Goal: Information Seeking & Learning: Learn about a topic

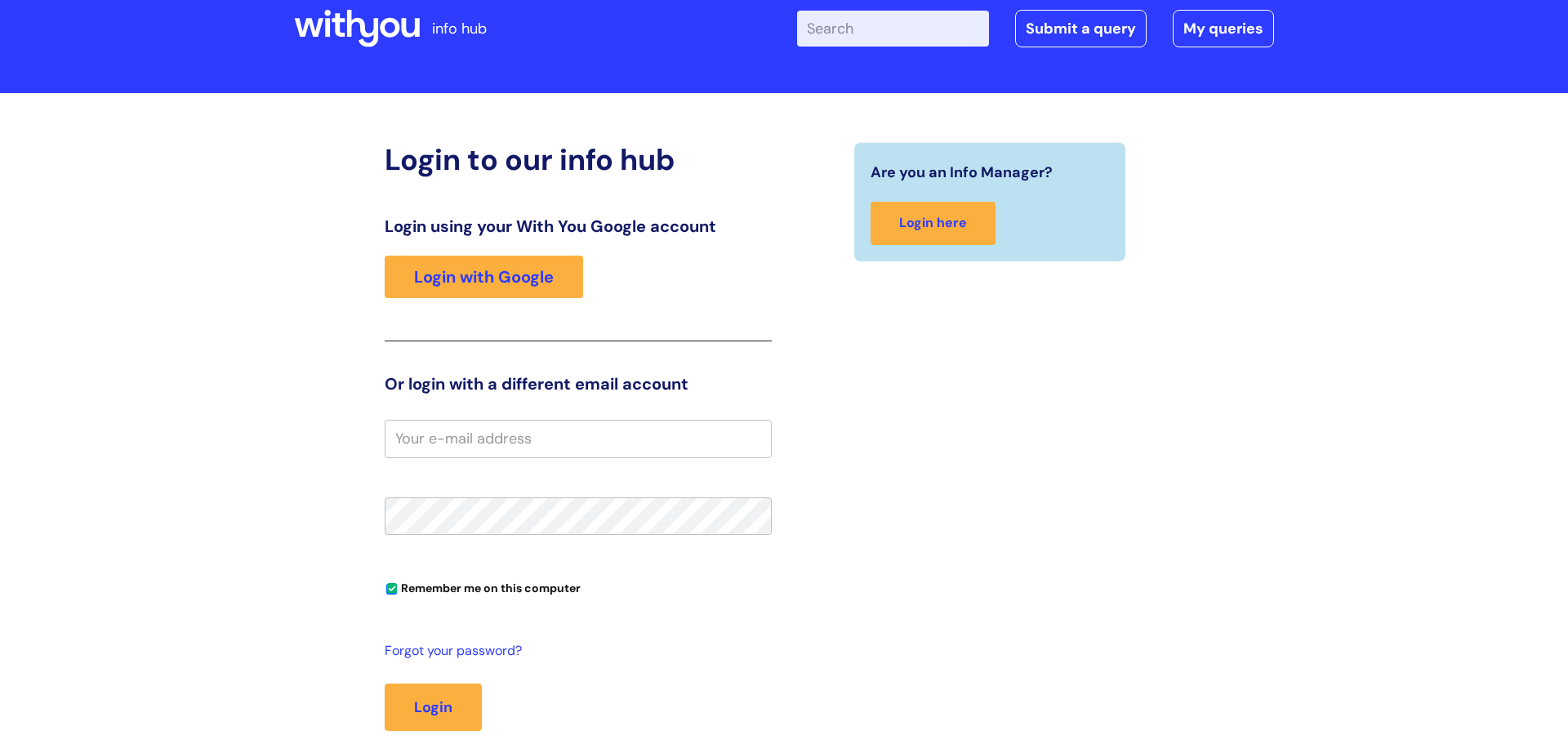
scroll to position [50, 0]
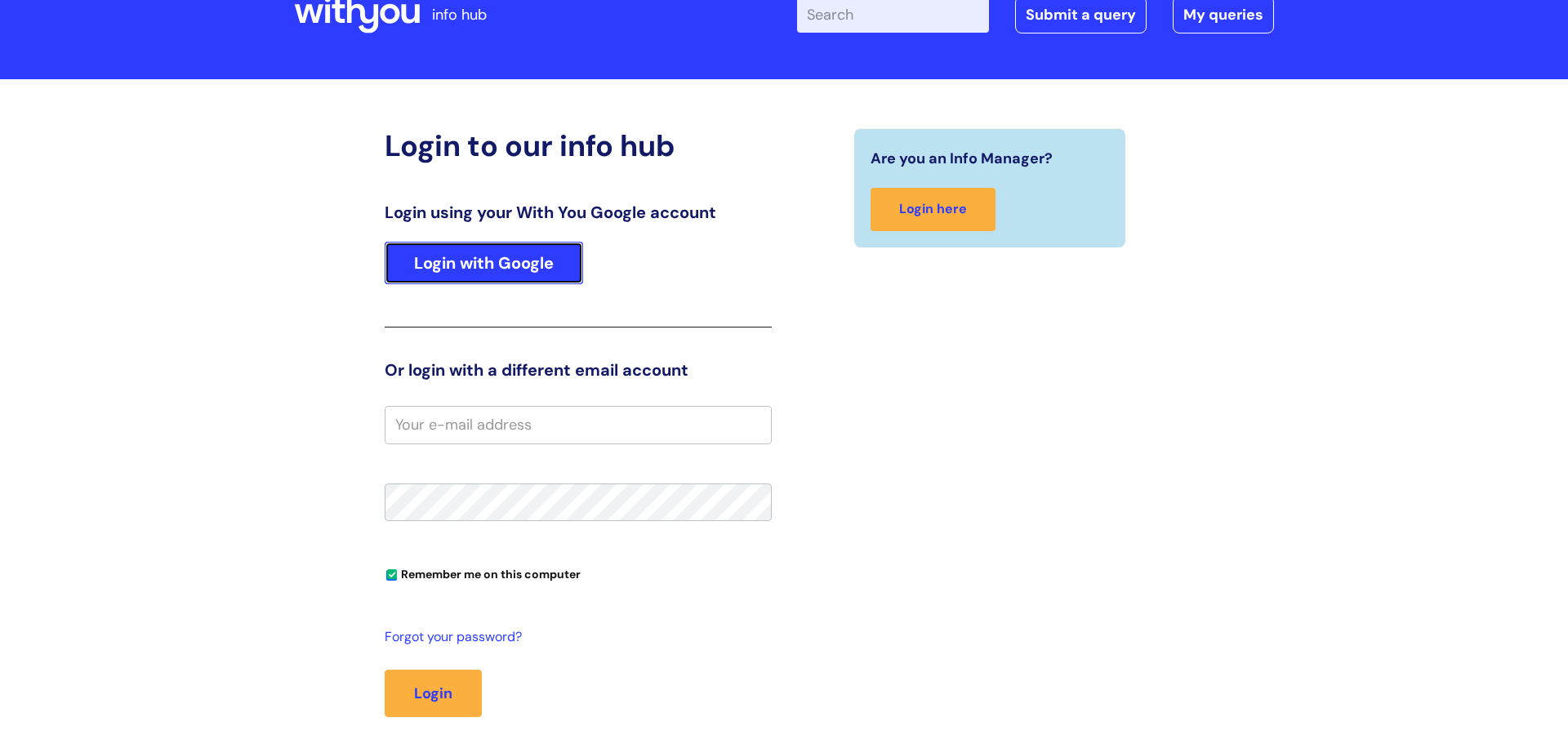
click at [527, 271] on link "Login with Google" at bounding box center [484, 262] width 198 height 42
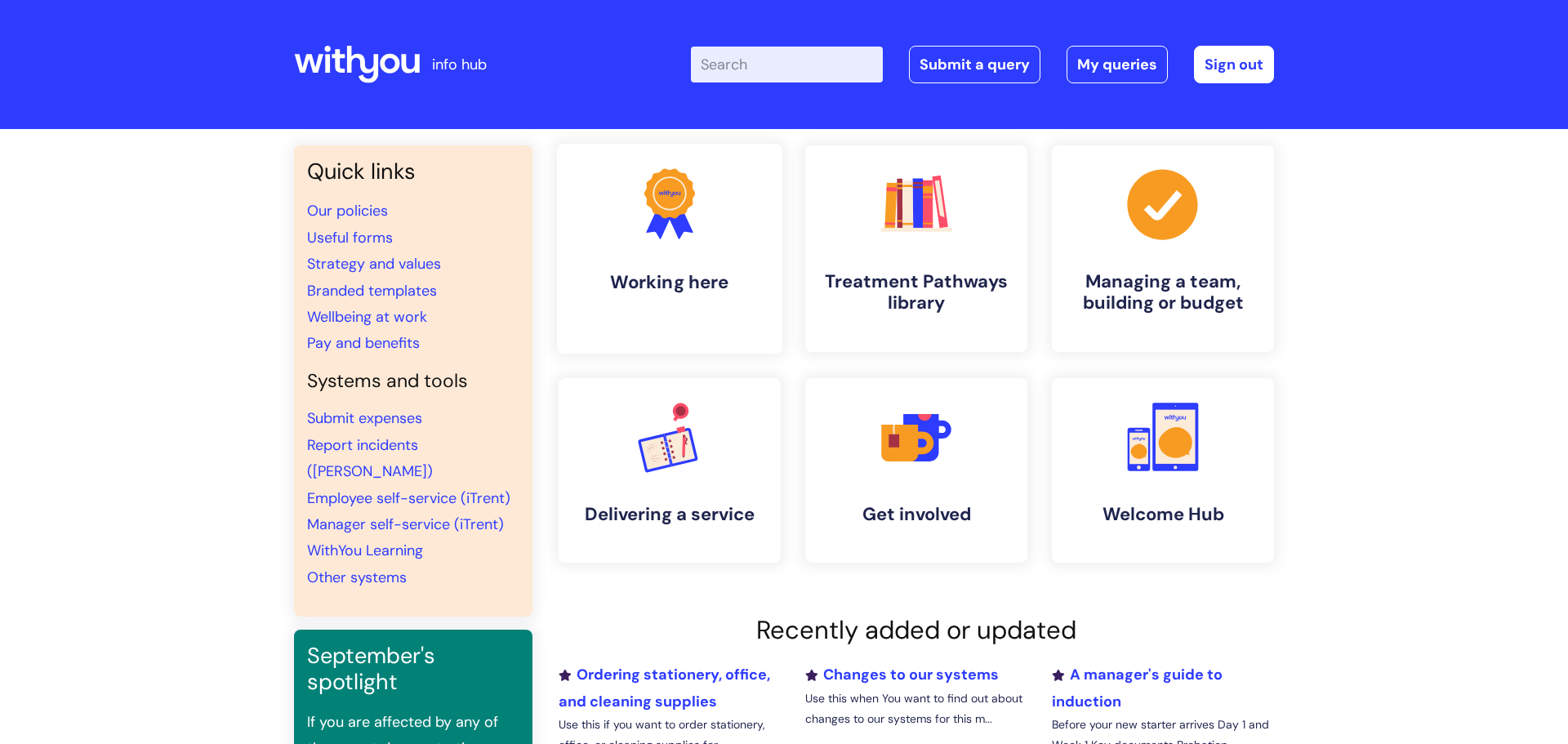
click at [680, 282] on h4 "Working here" at bounding box center [669, 282] width 199 height 22
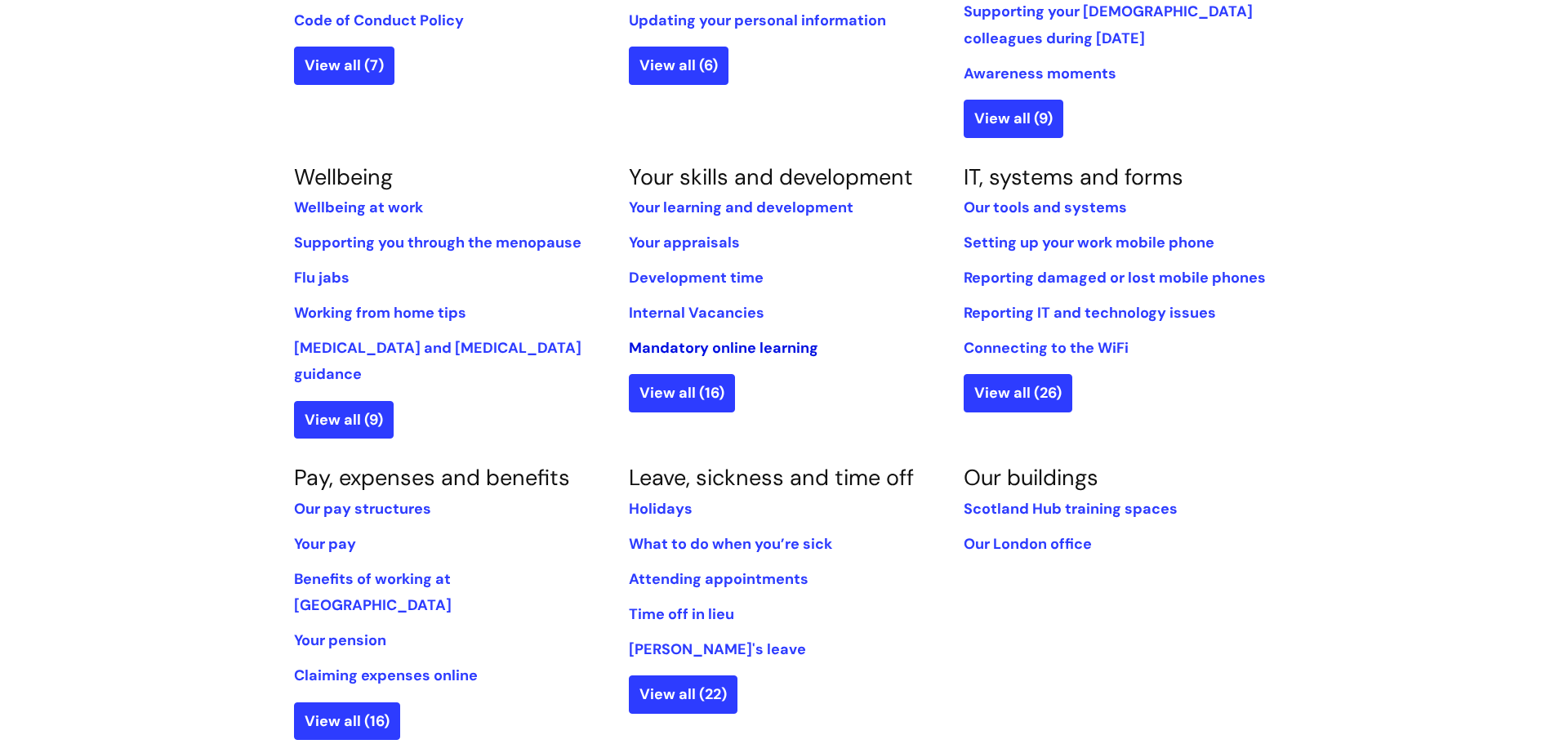
scroll to position [574, 0]
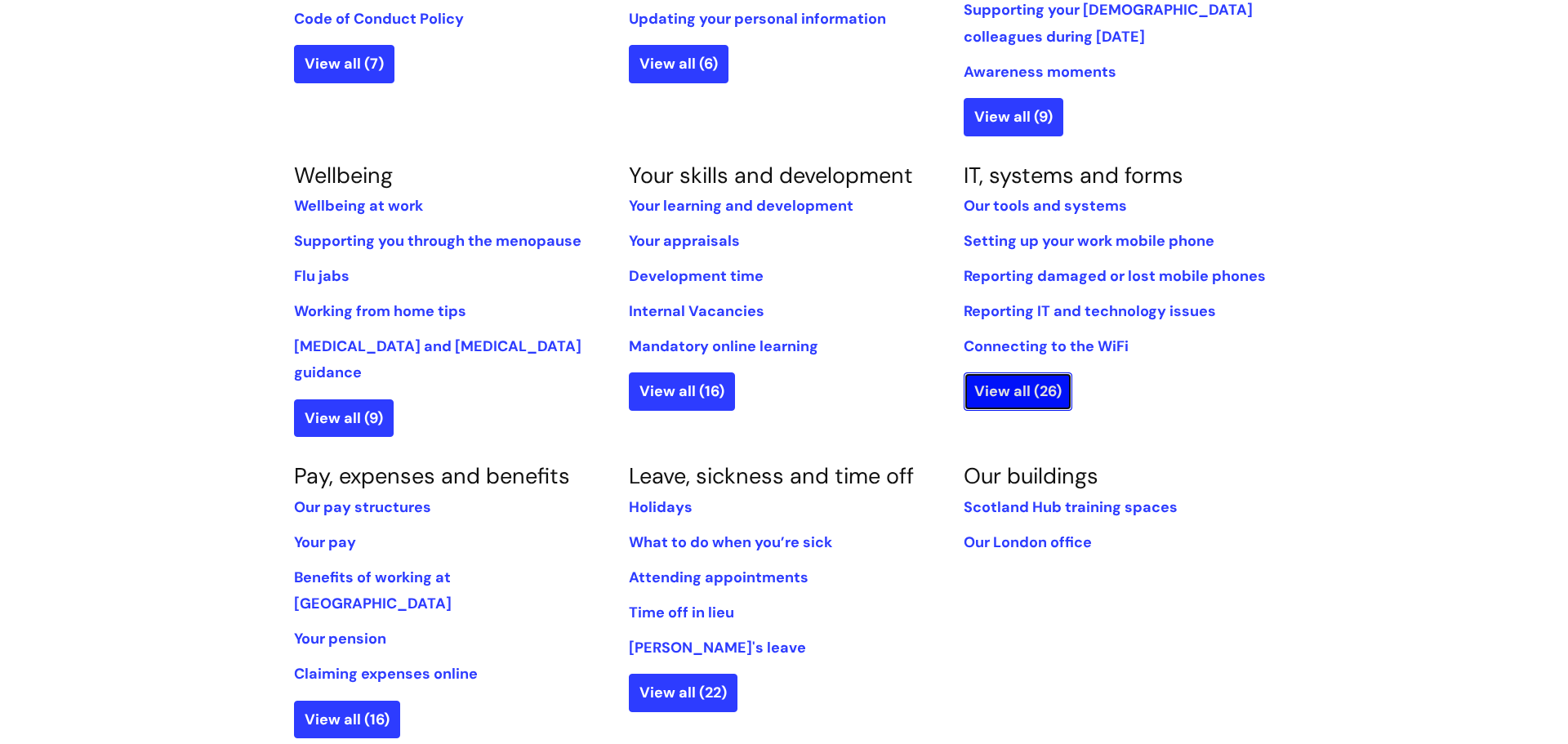
click at [1023, 408] on link "View all (26)" at bounding box center [1018, 391] width 109 height 38
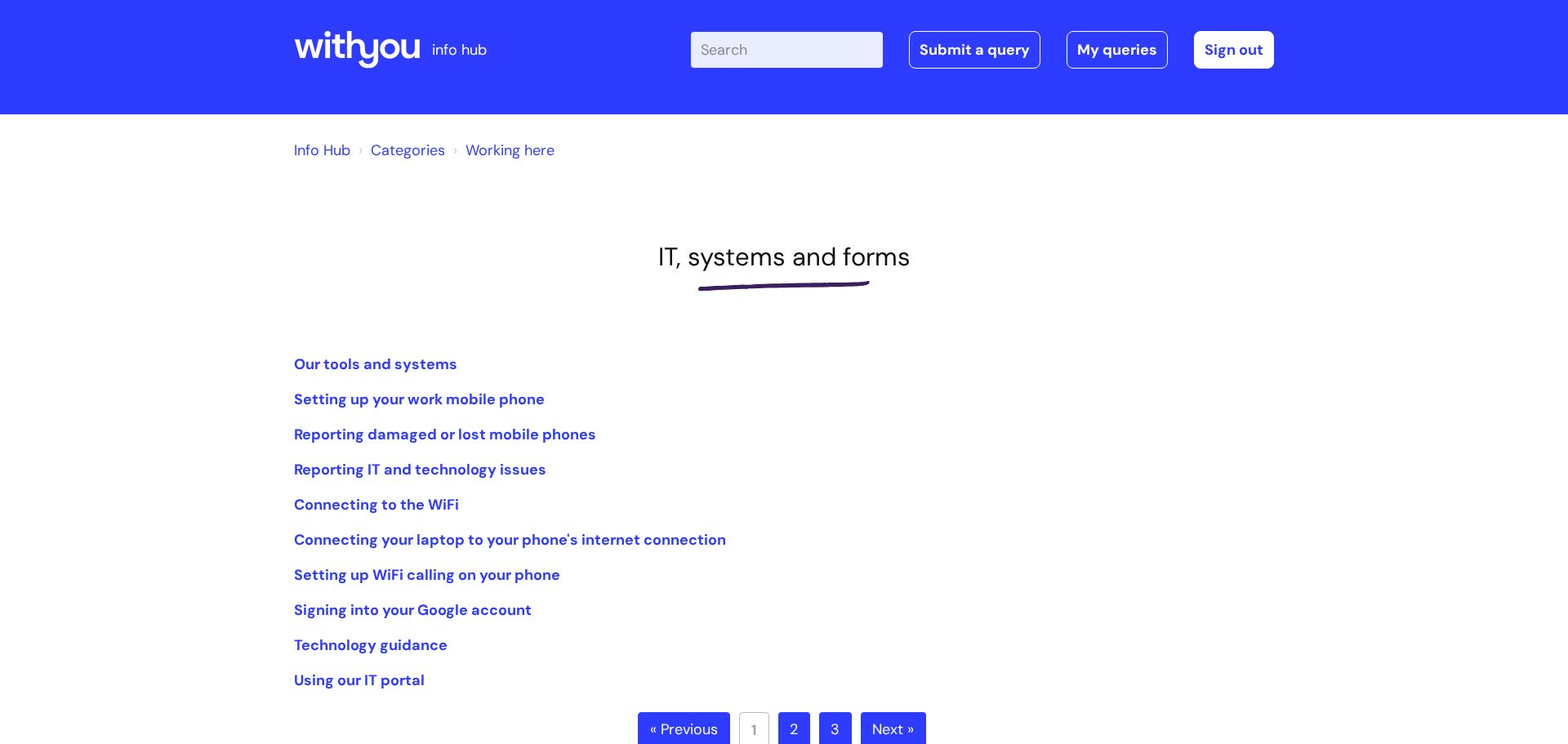
scroll to position [16, 0]
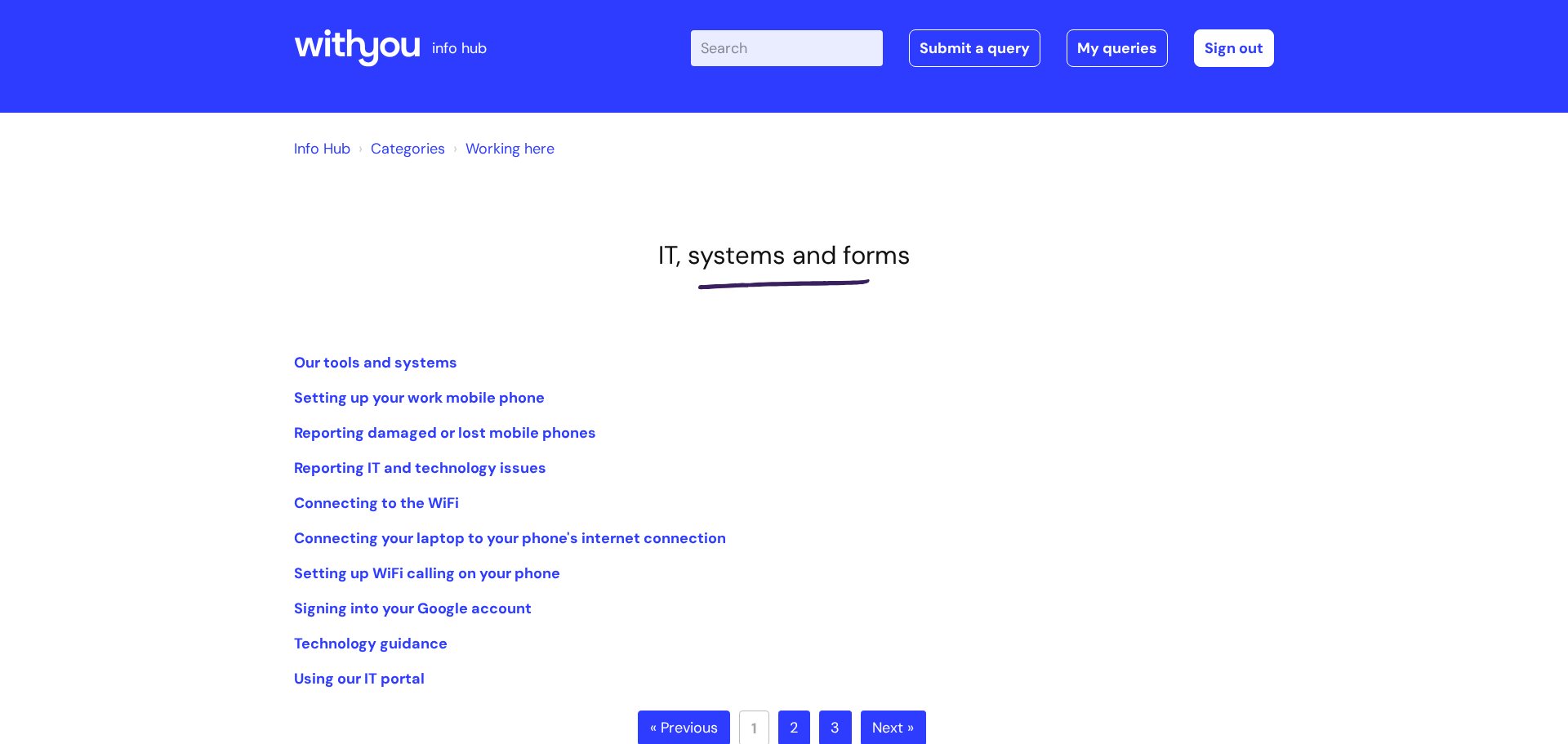
click at [794, 732] on link "2" at bounding box center [794, 728] width 32 height 36
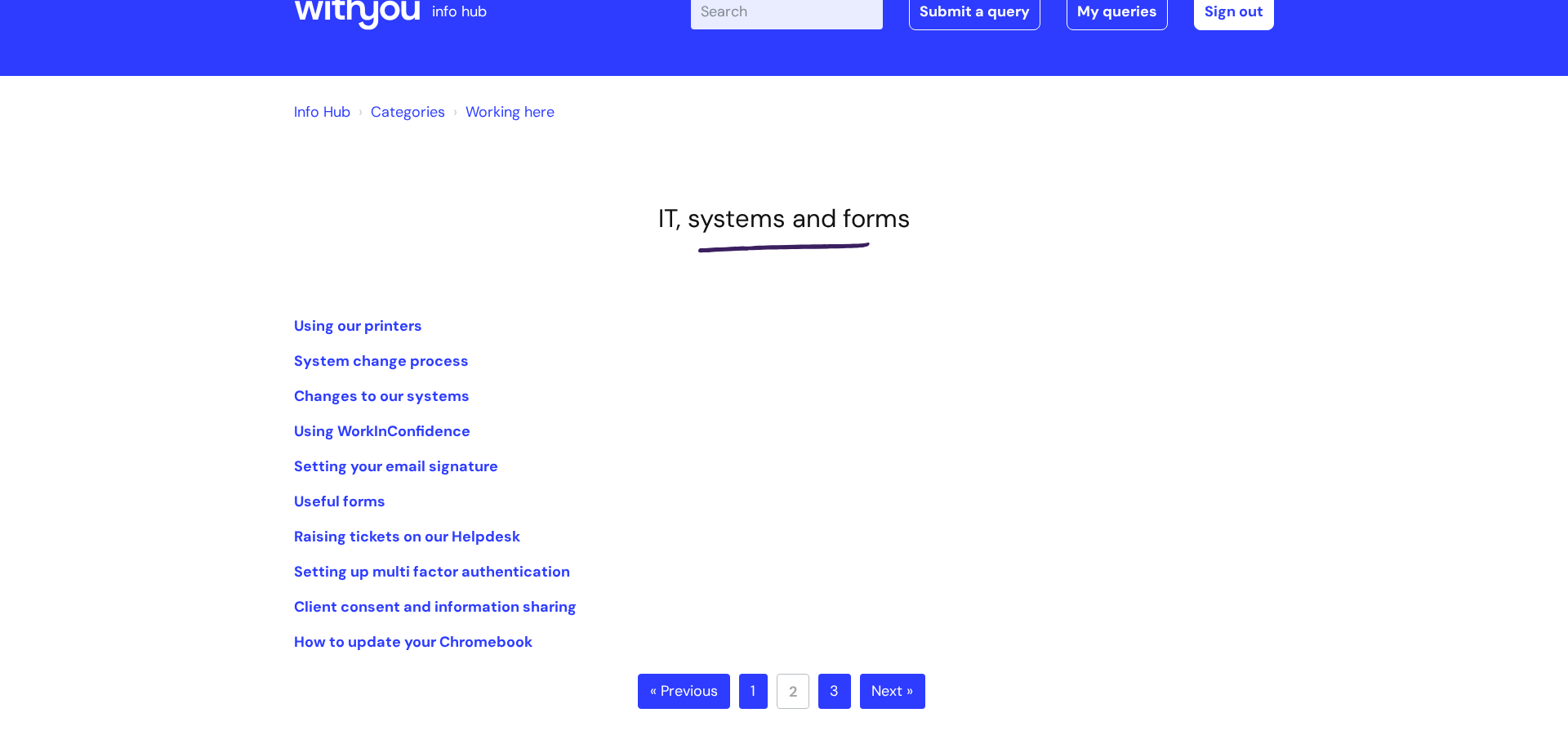
scroll to position [60, 0]
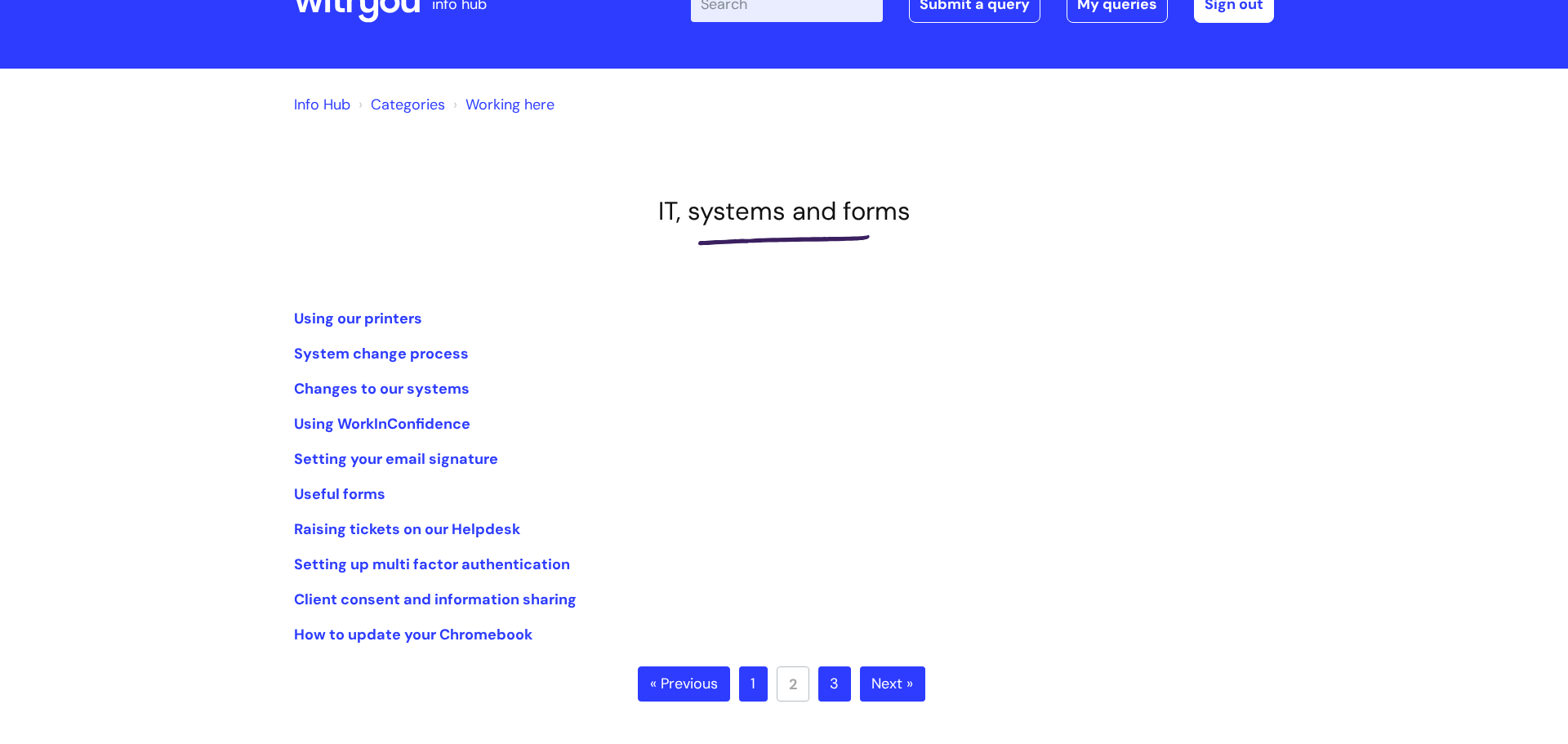
click at [833, 692] on link "3" at bounding box center [834, 685] width 33 height 36
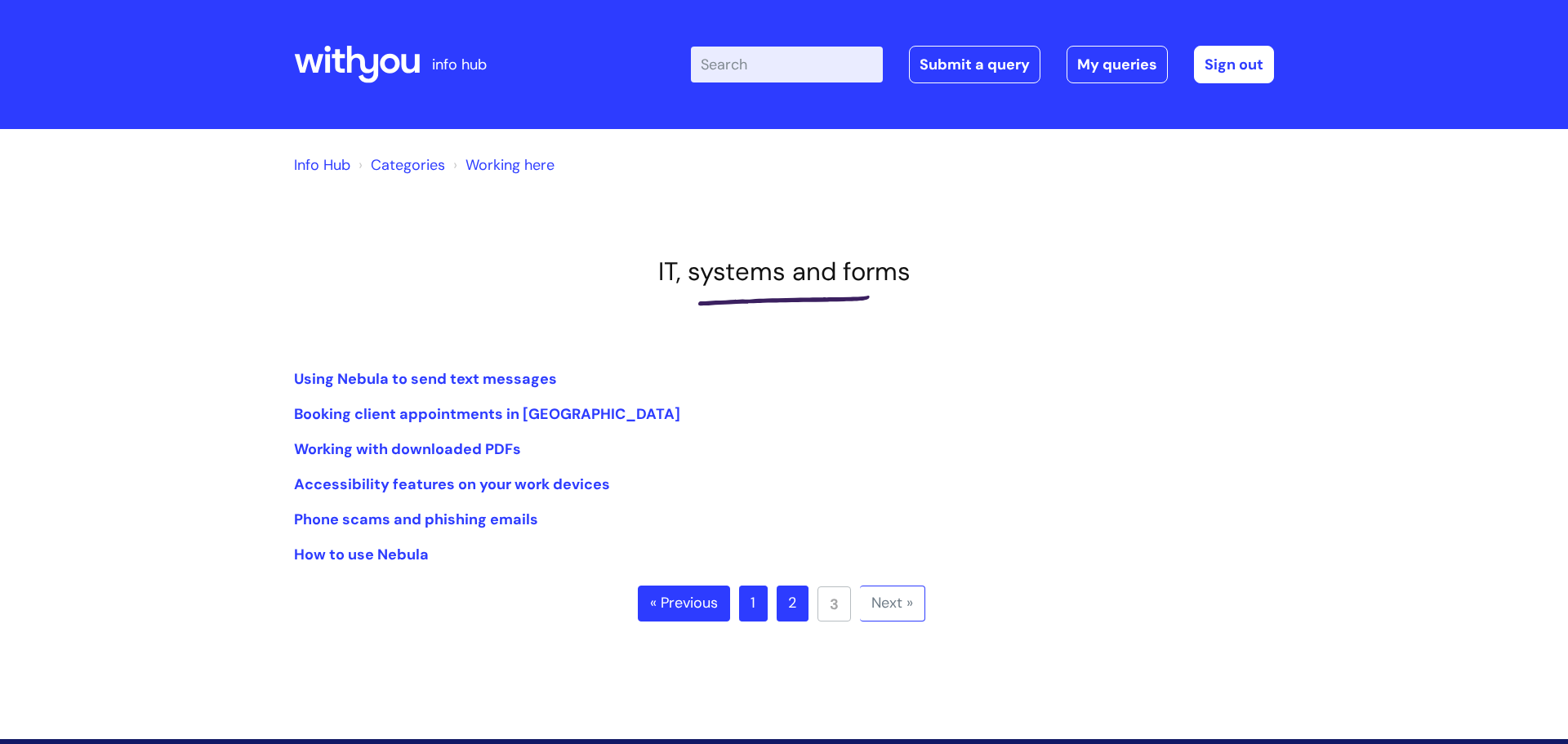
click at [407, 172] on link "Categories" at bounding box center [408, 165] width 74 height 20
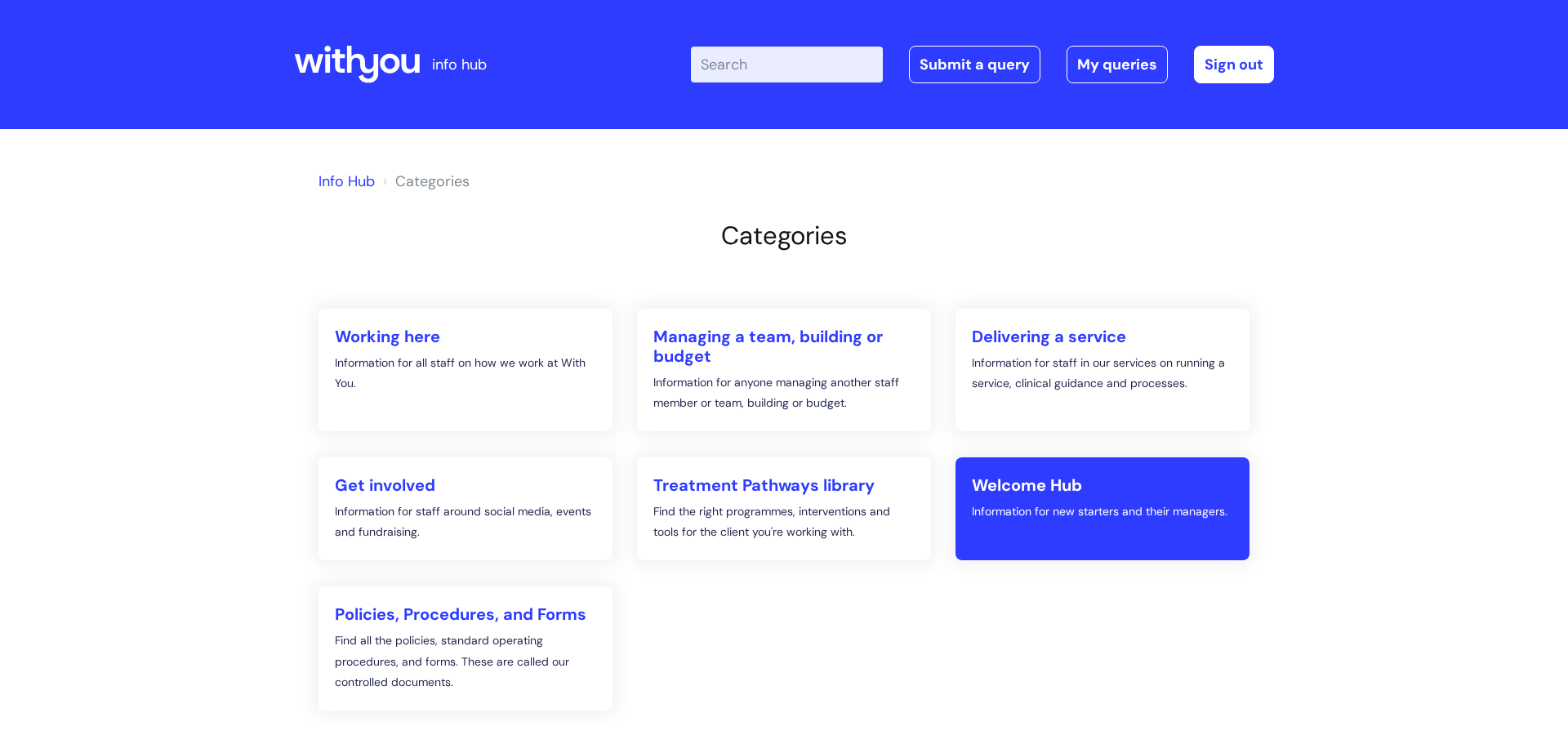
click at [1020, 542] on link "Welcome Hub Information for new starters and their managers." at bounding box center [1102, 508] width 294 height 103
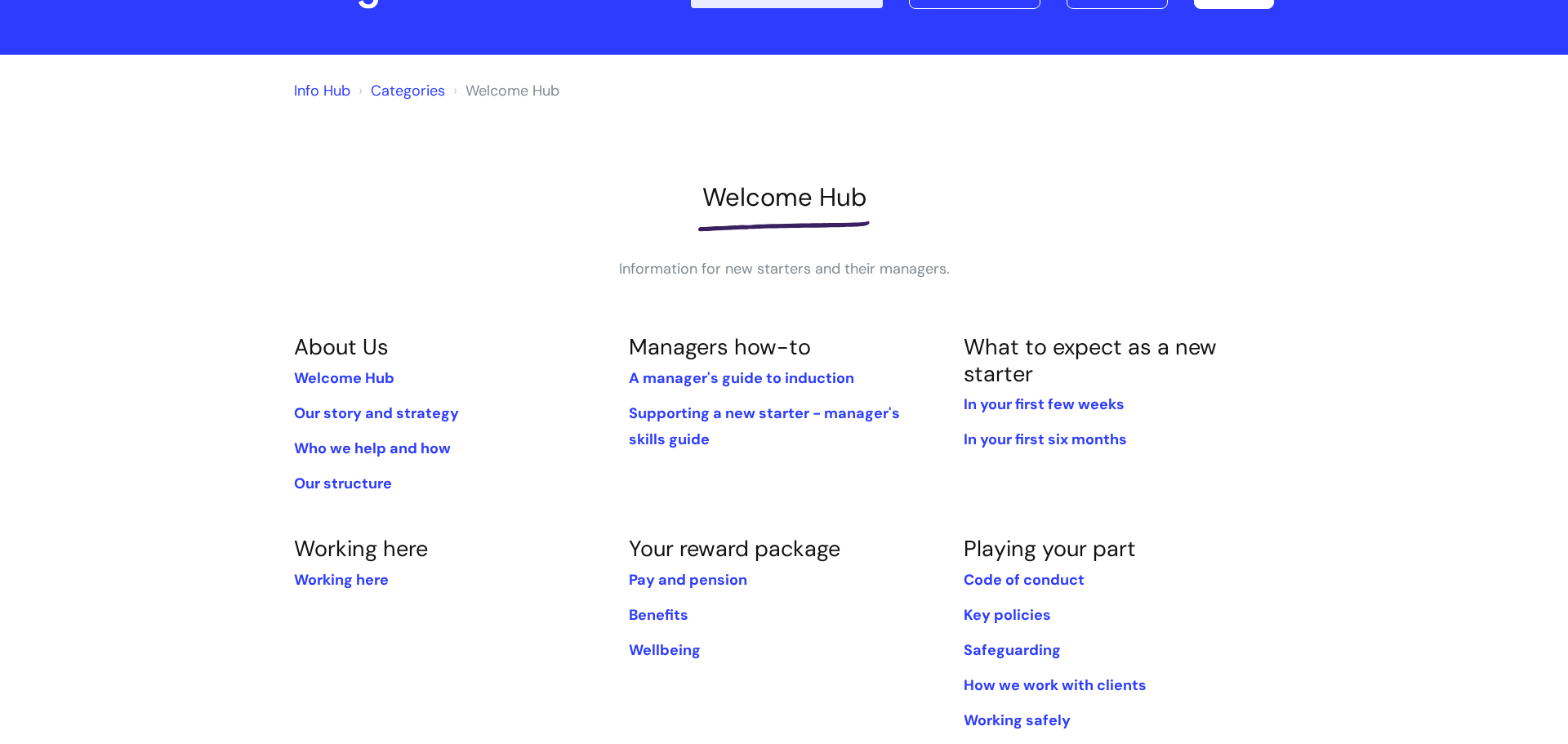
scroll to position [85, 0]
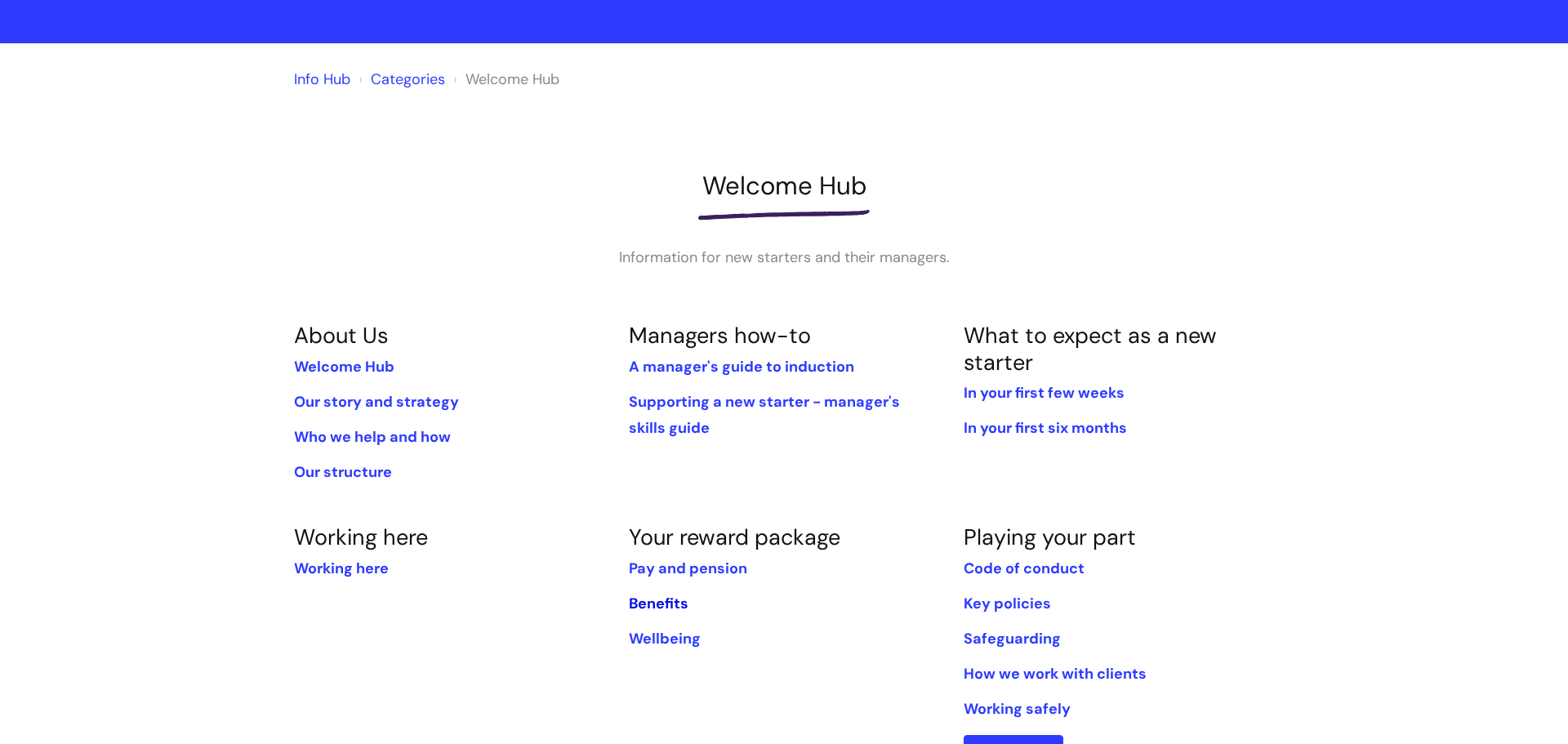
click at [644, 603] on link "Benefits" at bounding box center [658, 603] width 59 height 20
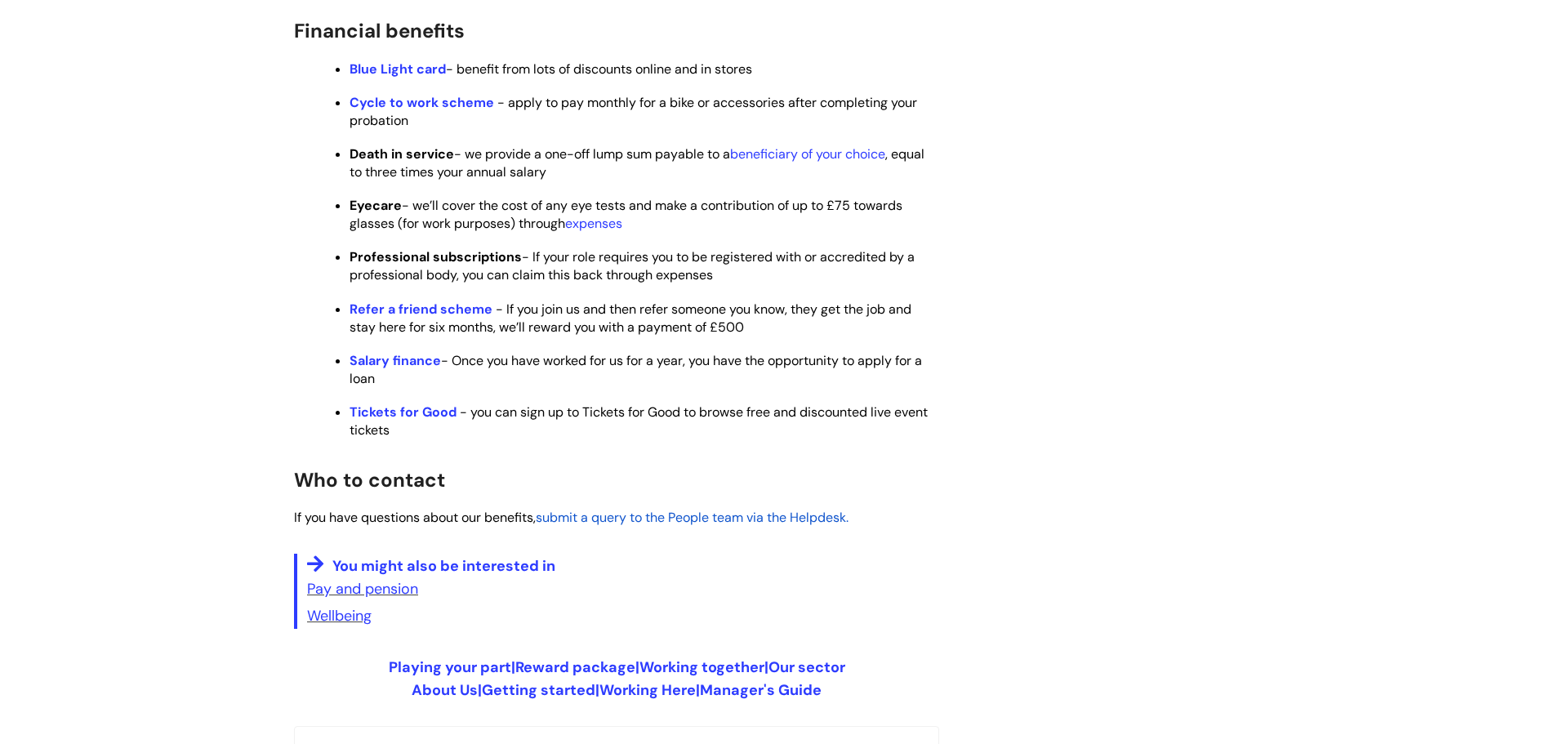
scroll to position [951, 0]
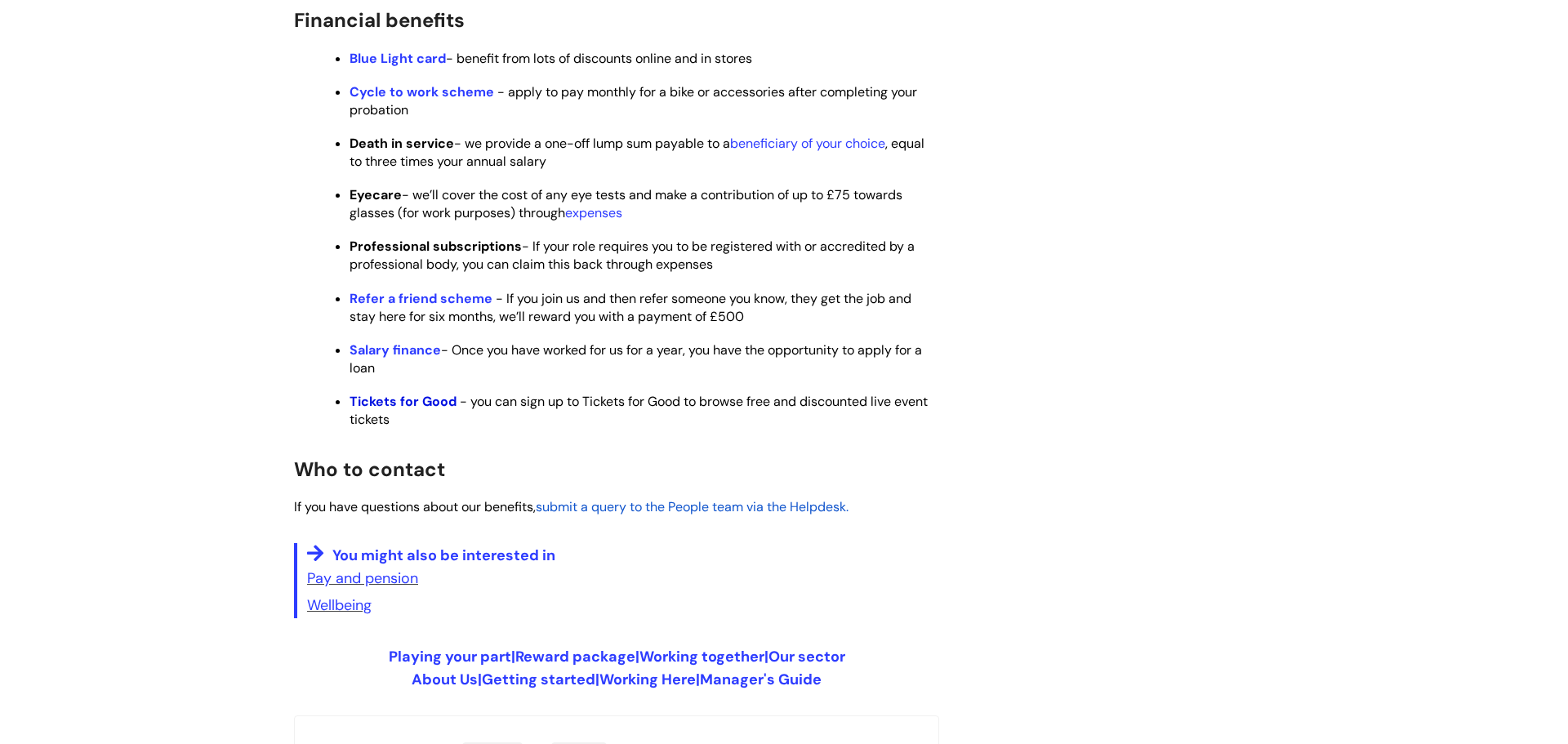
click at [379, 410] on strong "Tickets for Good" at bounding box center [403, 402] width 107 height 17
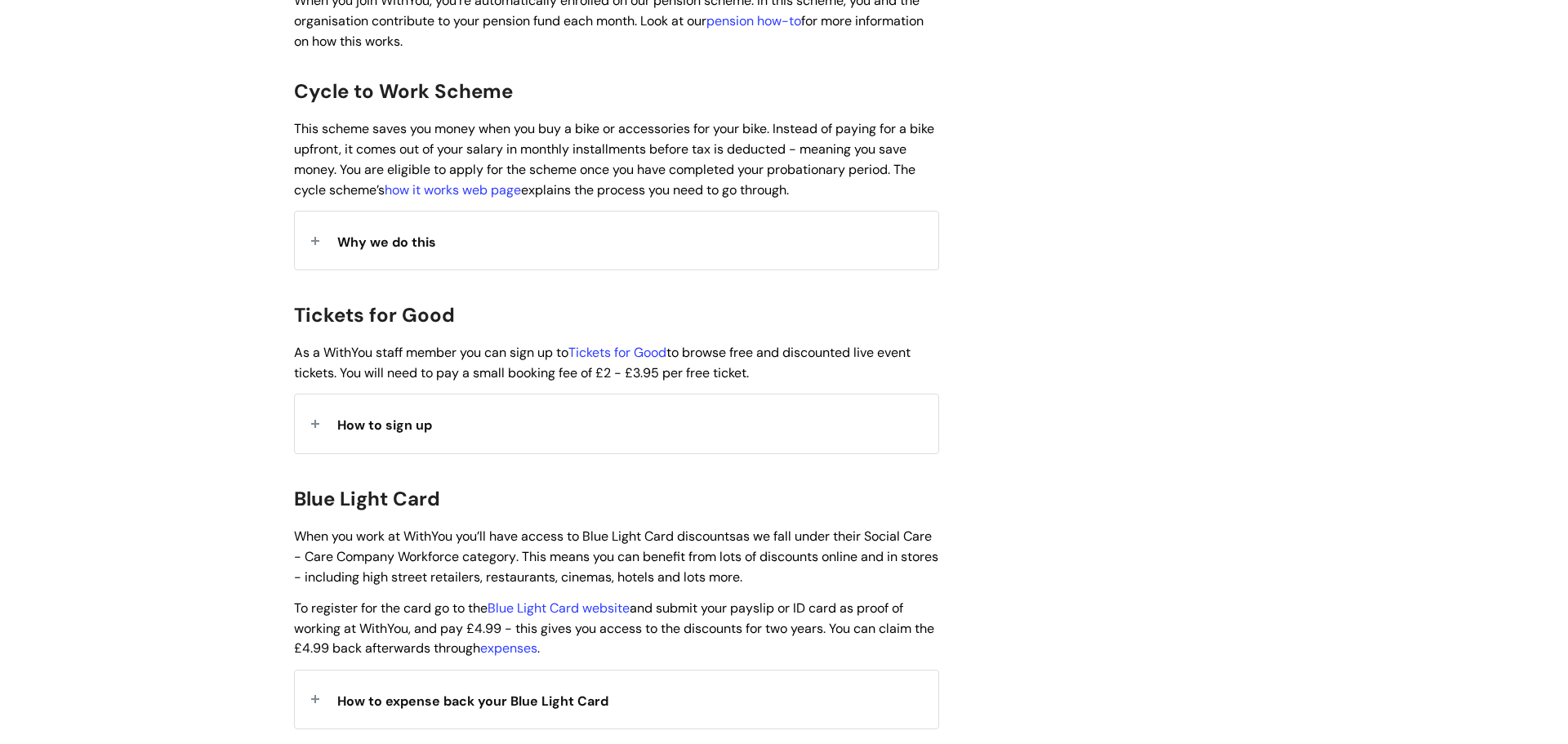
scroll to position [1308, 0]
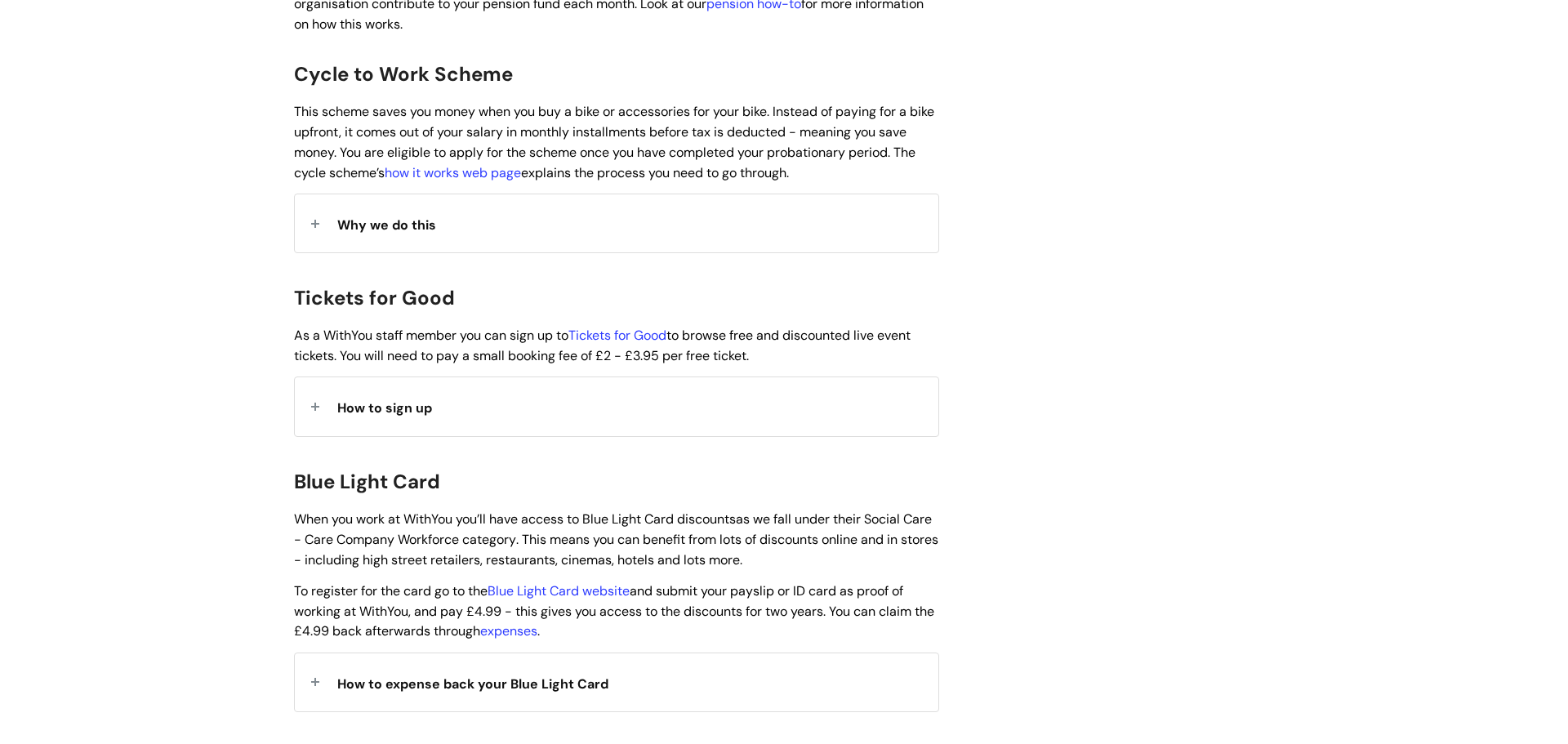
click at [384, 399] on span "How to sign up" at bounding box center [384, 408] width 95 height 17
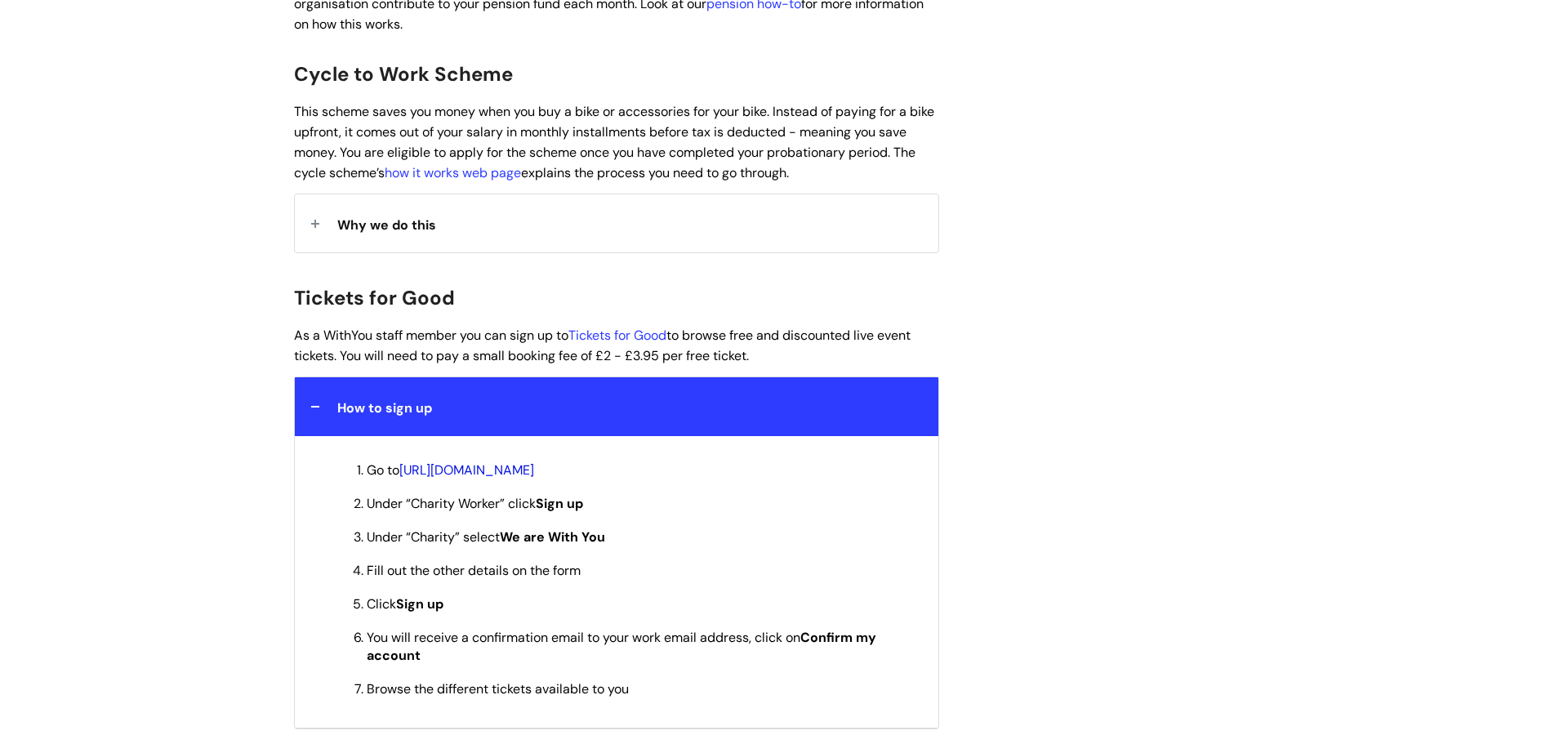
click at [483, 461] on link "https://www.ticketsforgood.org/member-signup#signup" at bounding box center [466, 470] width 134 height 17
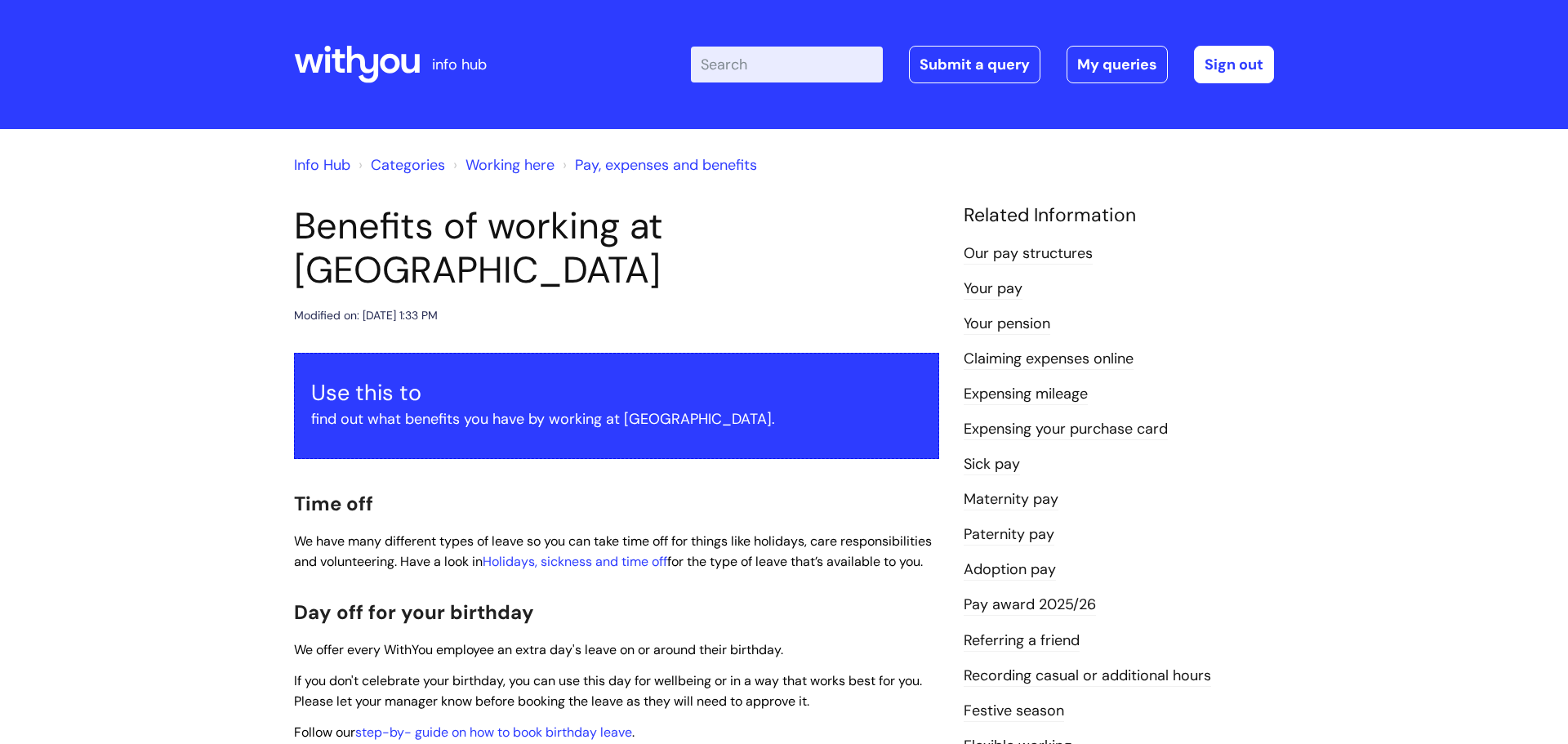
scroll to position [1286, 0]
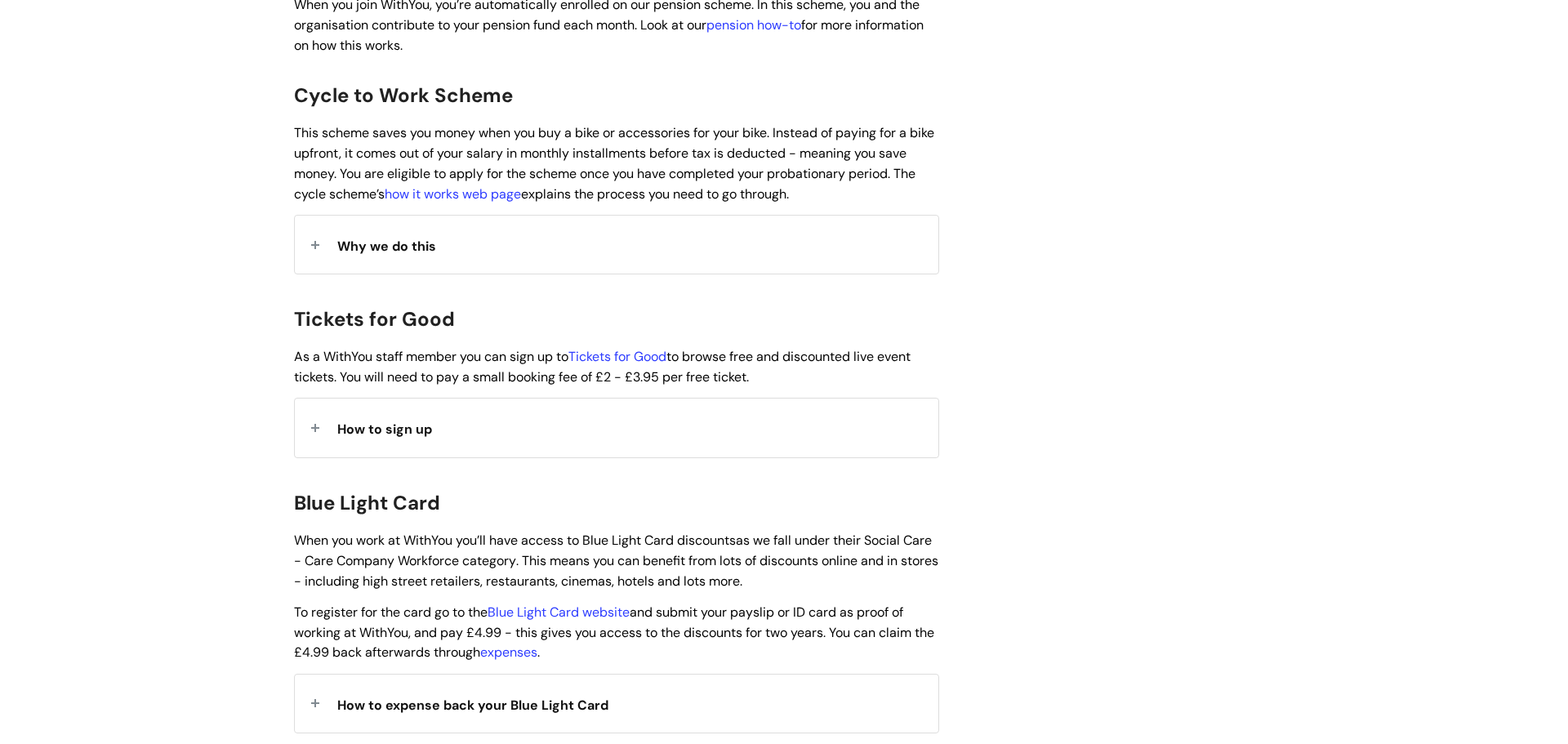
click at [385, 415] on strong "How to sign up" at bounding box center [384, 427] width 95 height 24
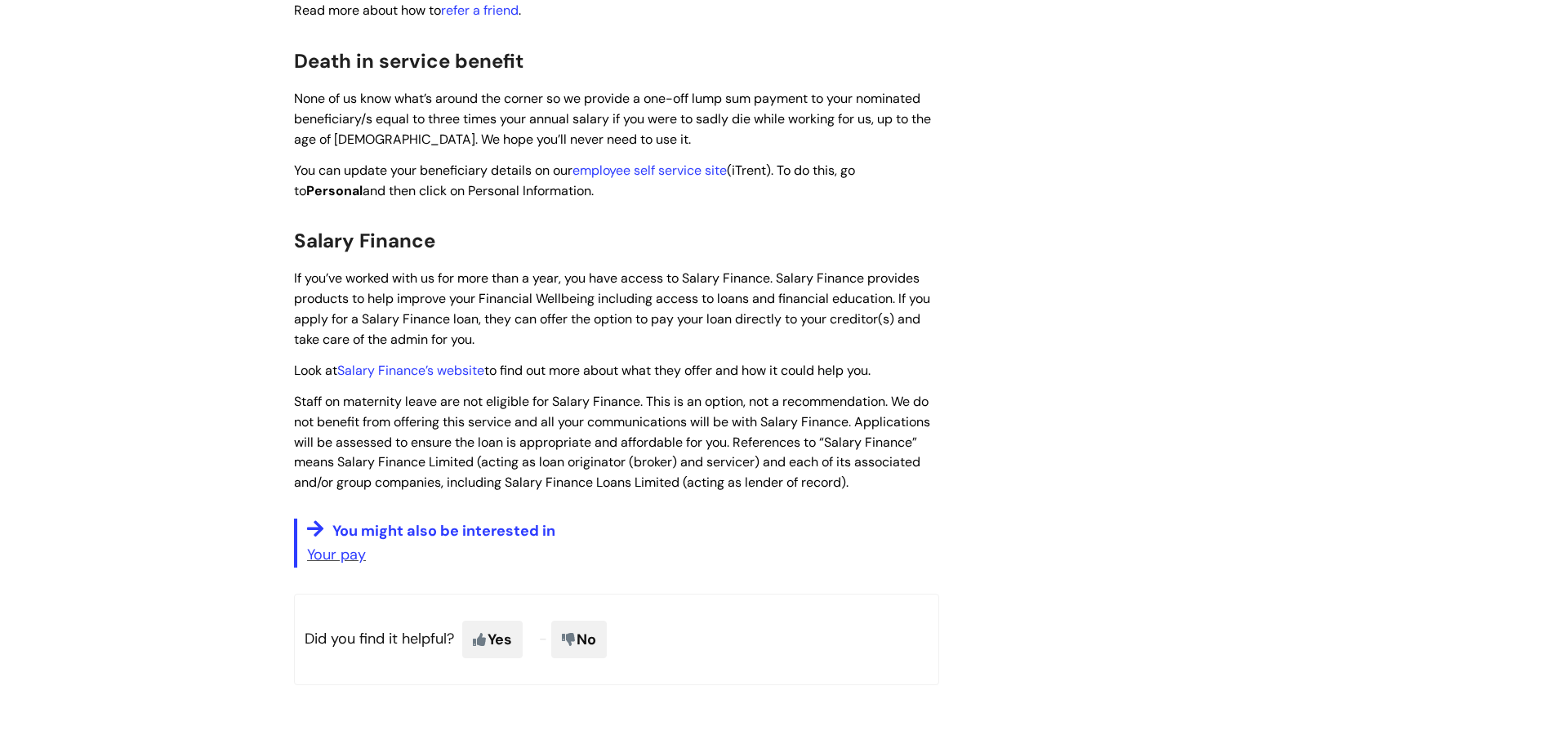
scroll to position [2513, 0]
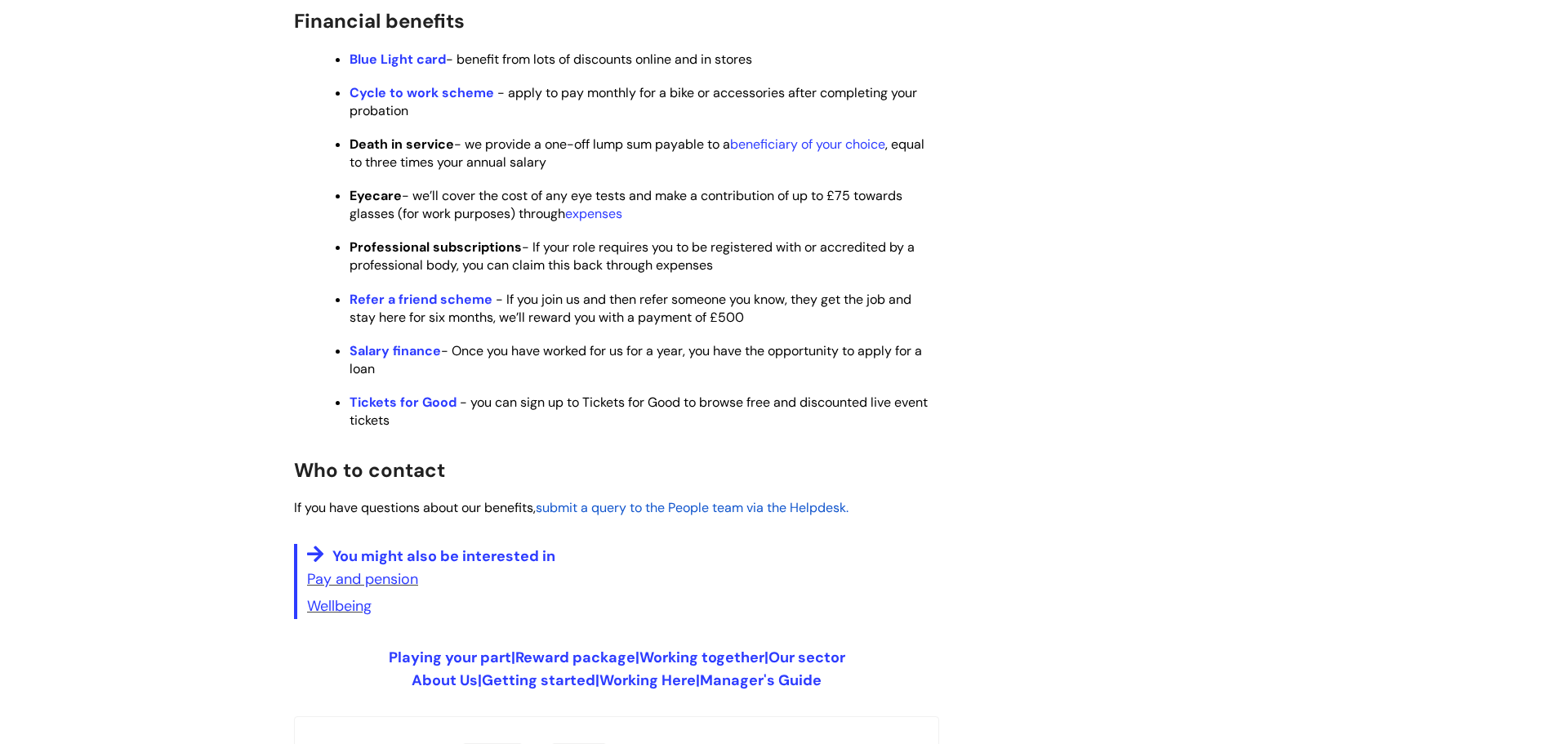
scroll to position [950, 0]
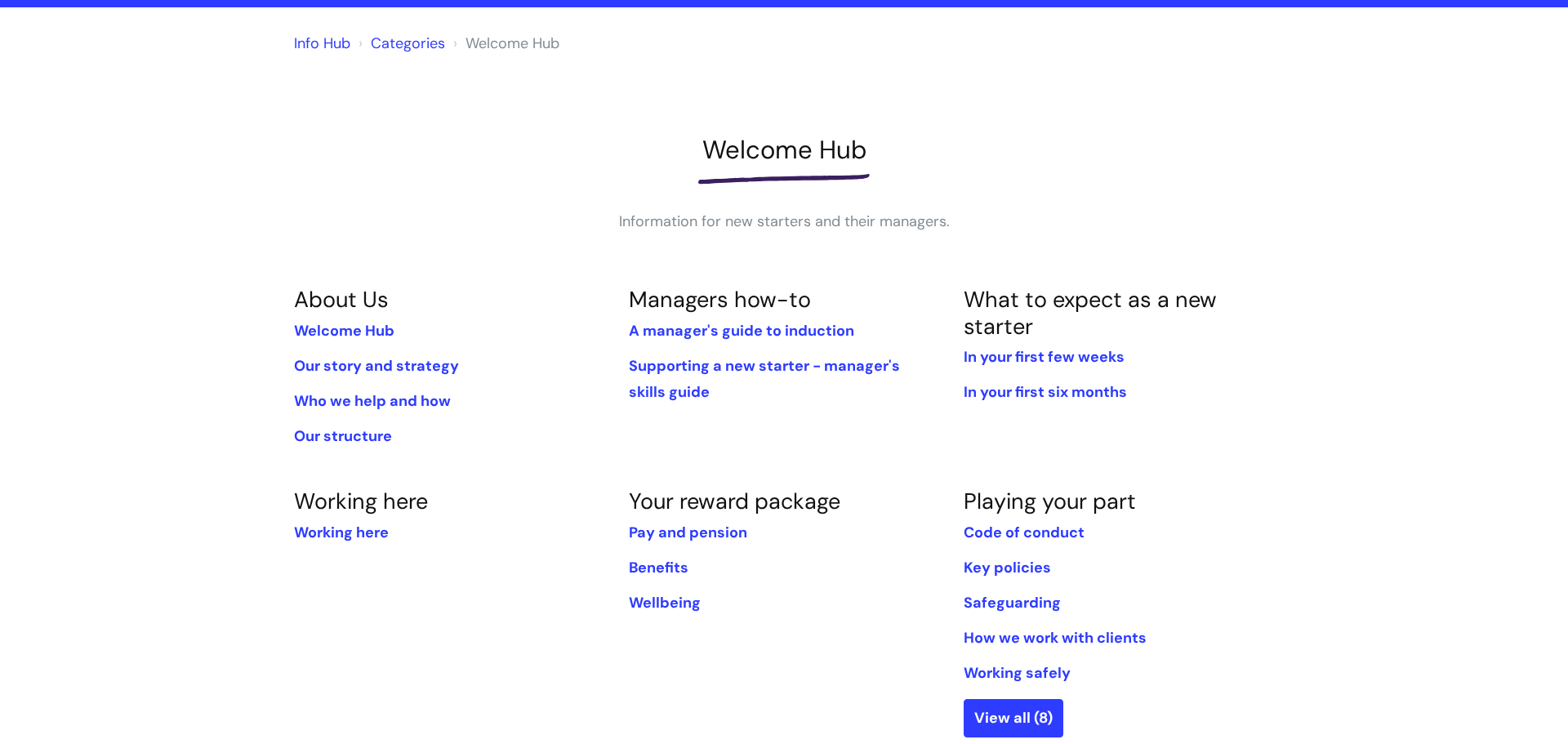
scroll to position [132, 0]
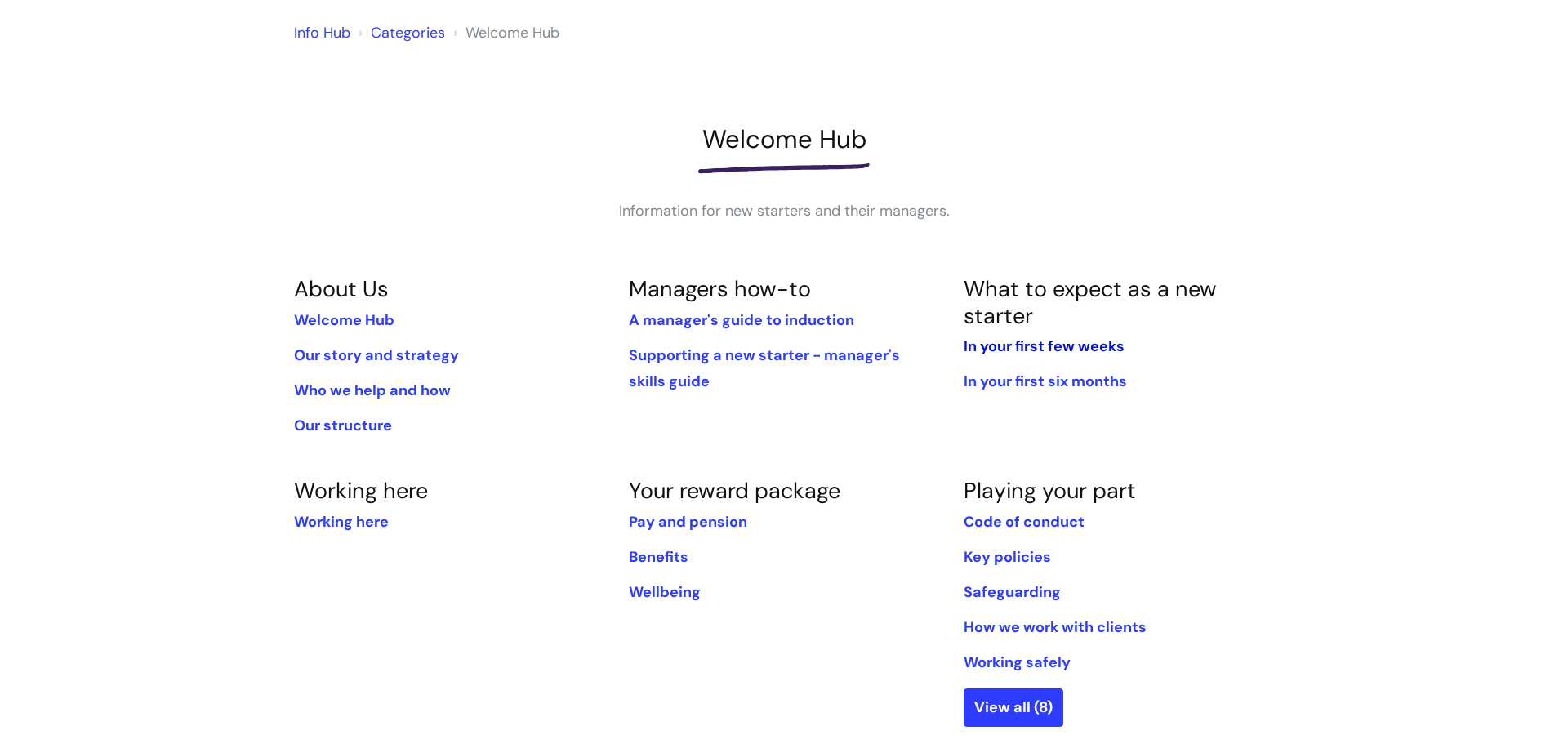
click at [1006, 348] on link "In your first few weeks" at bounding box center [1044, 346] width 161 height 20
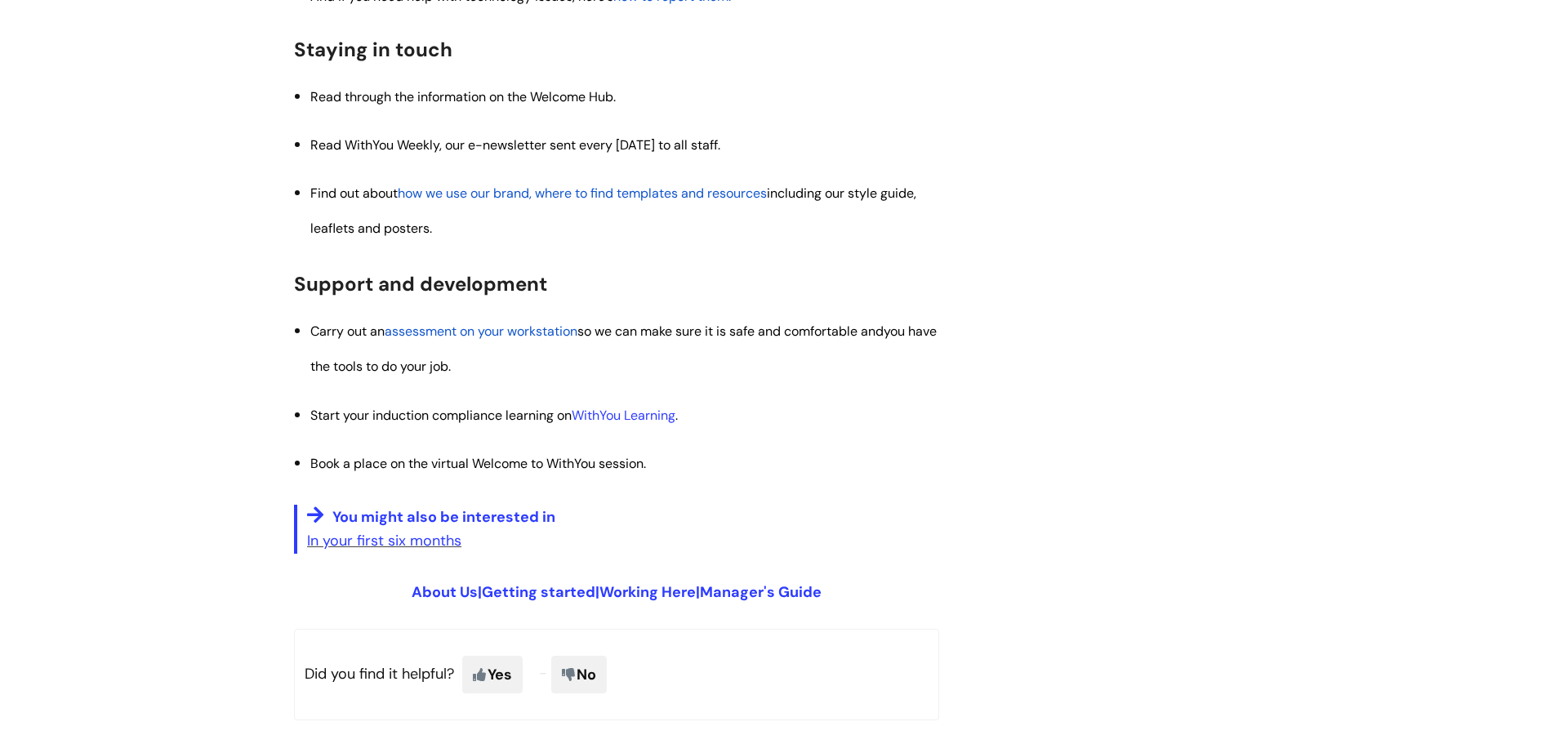
scroll to position [1804, 0]
click at [391, 545] on link "In your first six months" at bounding box center [384, 540] width 154 height 20
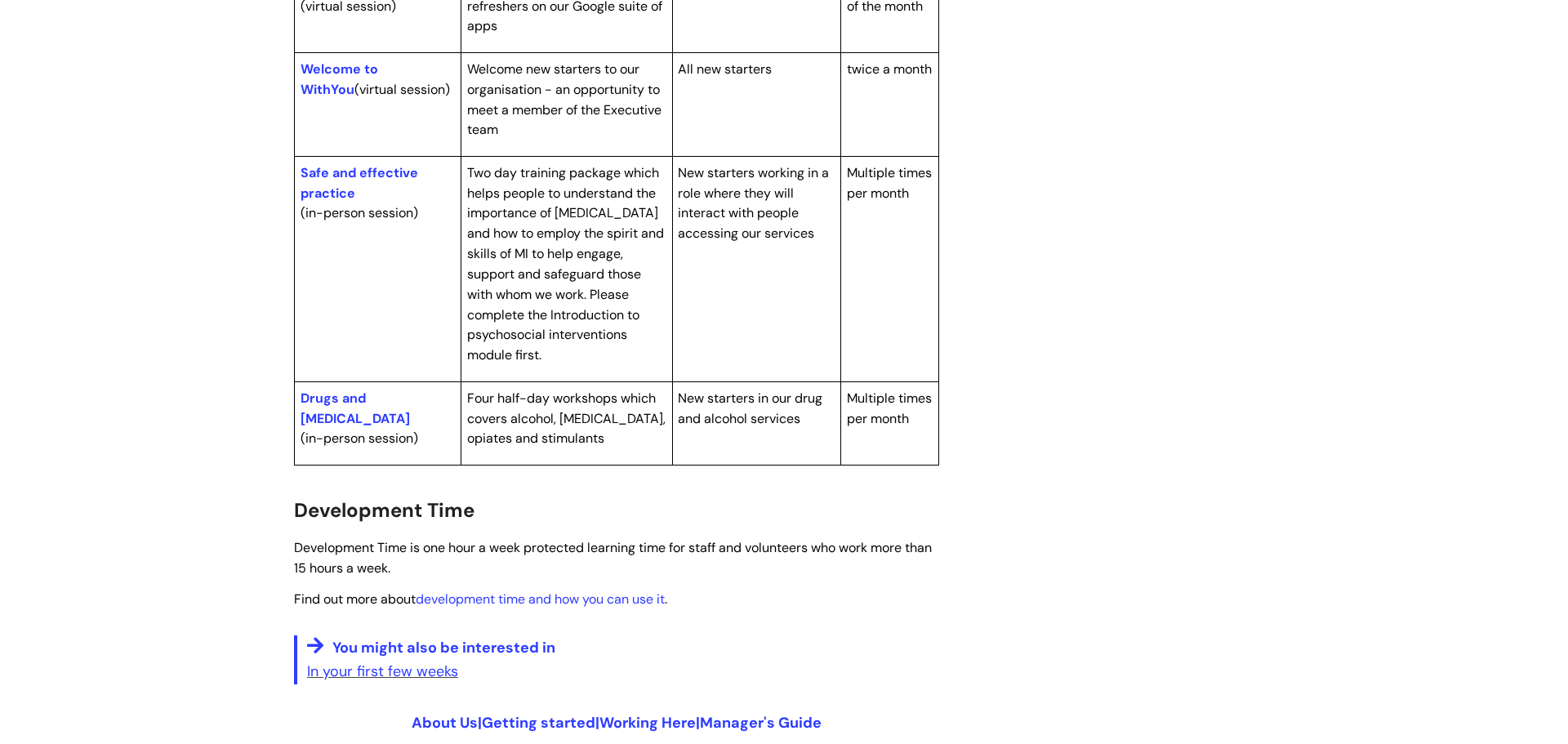
scroll to position [897, 0]
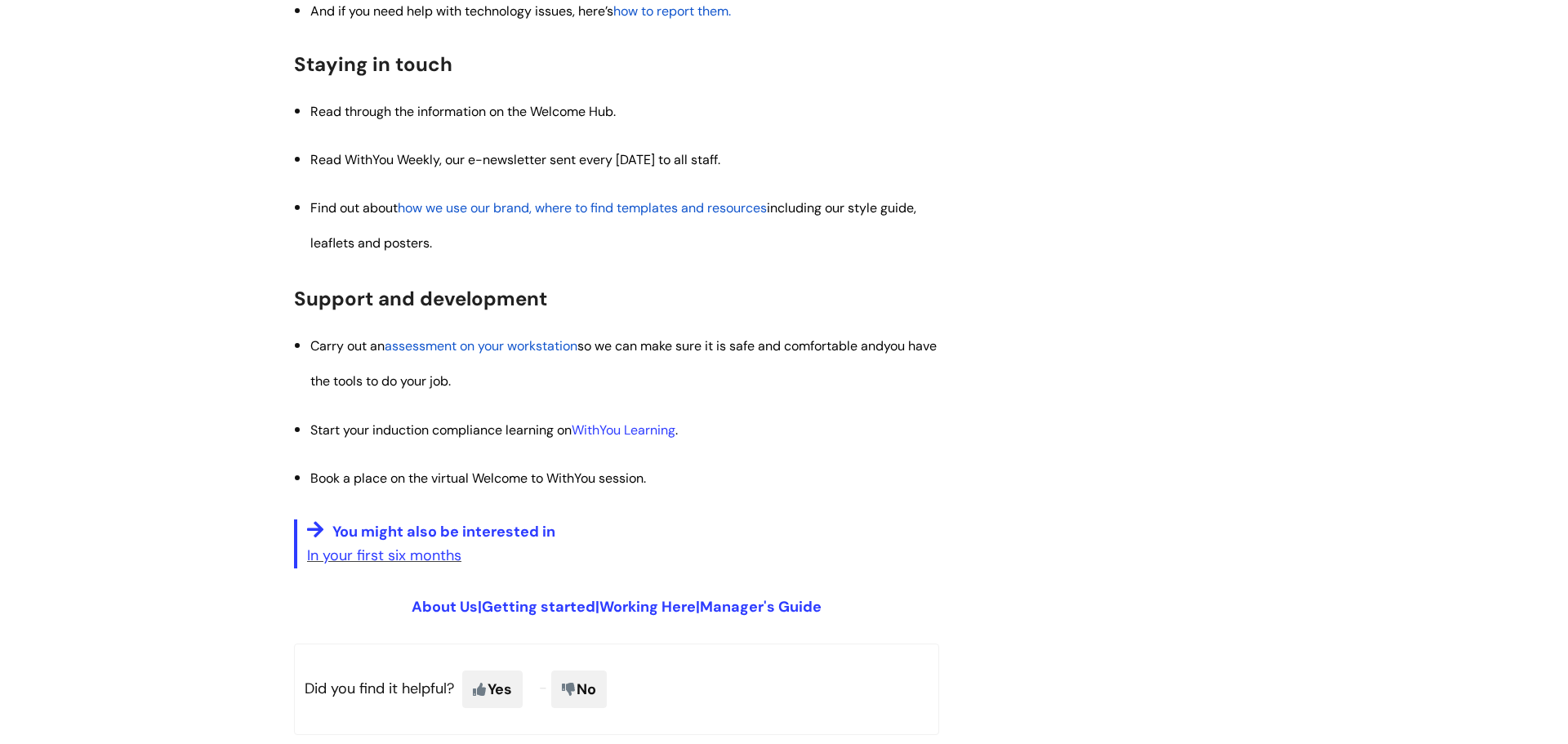
scroll to position [1788, 0]
click at [560, 209] on span "how we use our brand, where to find templates and resources" at bounding box center [582, 209] width 369 height 17
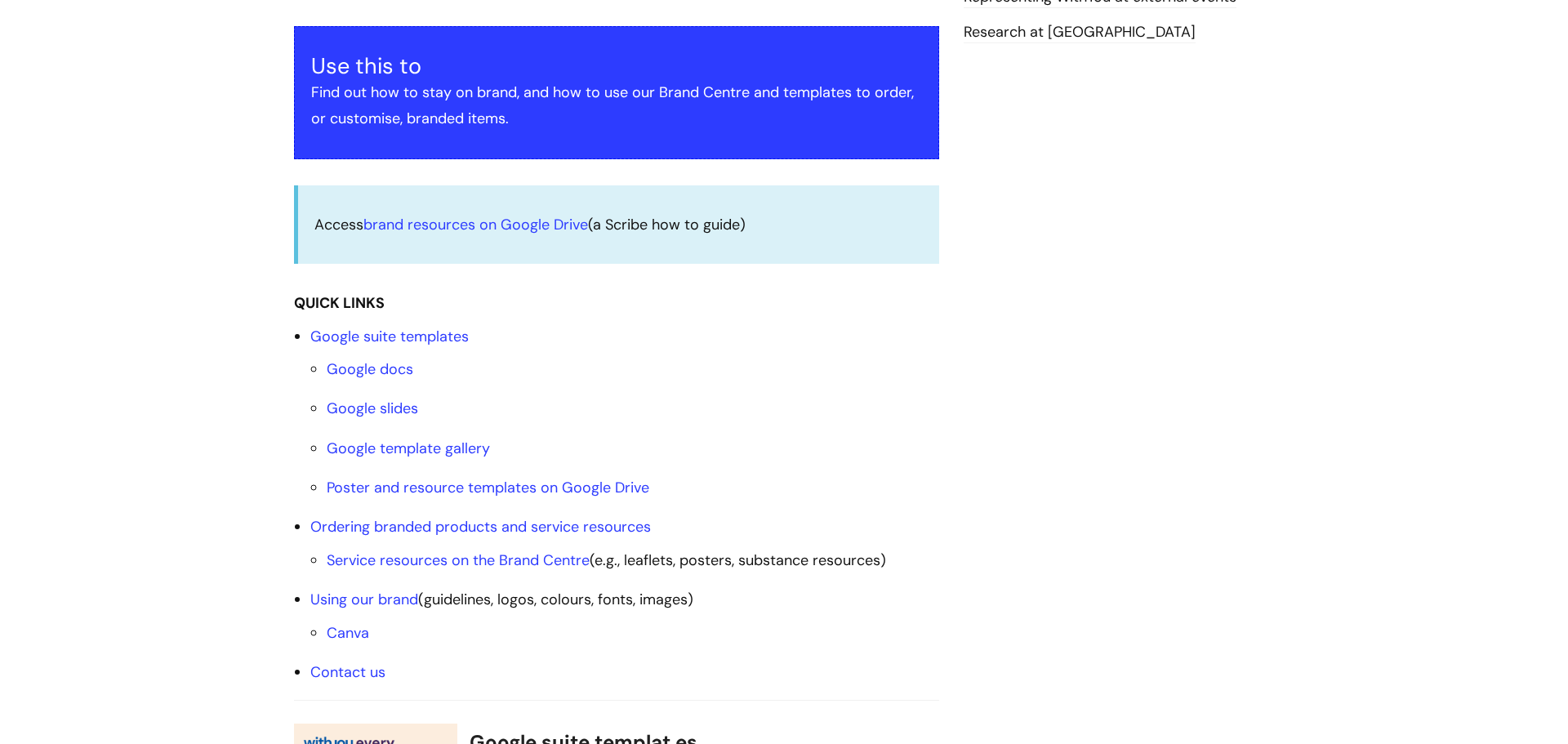
scroll to position [328, 0]
click at [347, 377] on link "Google docs" at bounding box center [370, 368] width 86 height 20
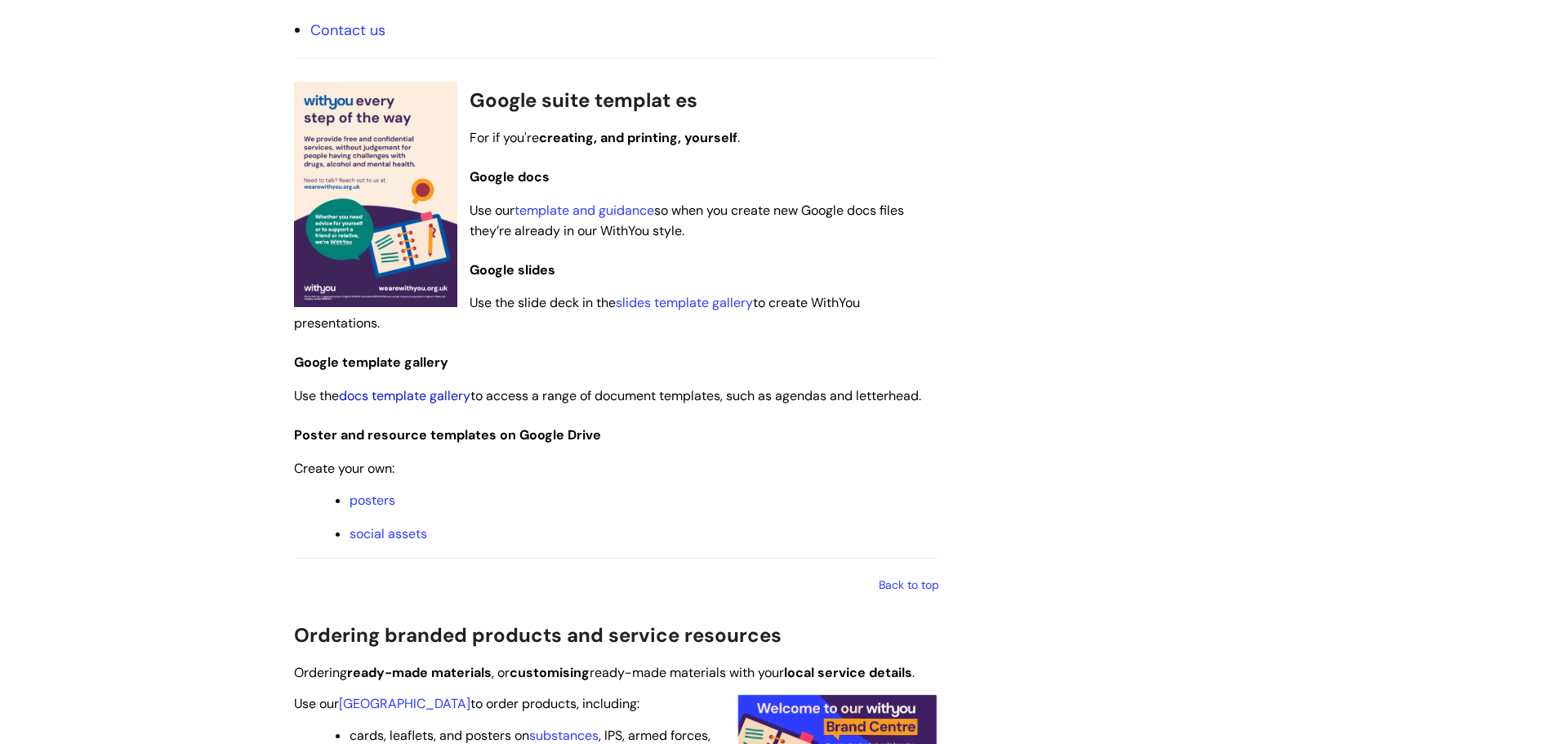
scroll to position [970, 0]
click at [402, 395] on link "docs template gallery" at bounding box center [404, 394] width 132 height 17
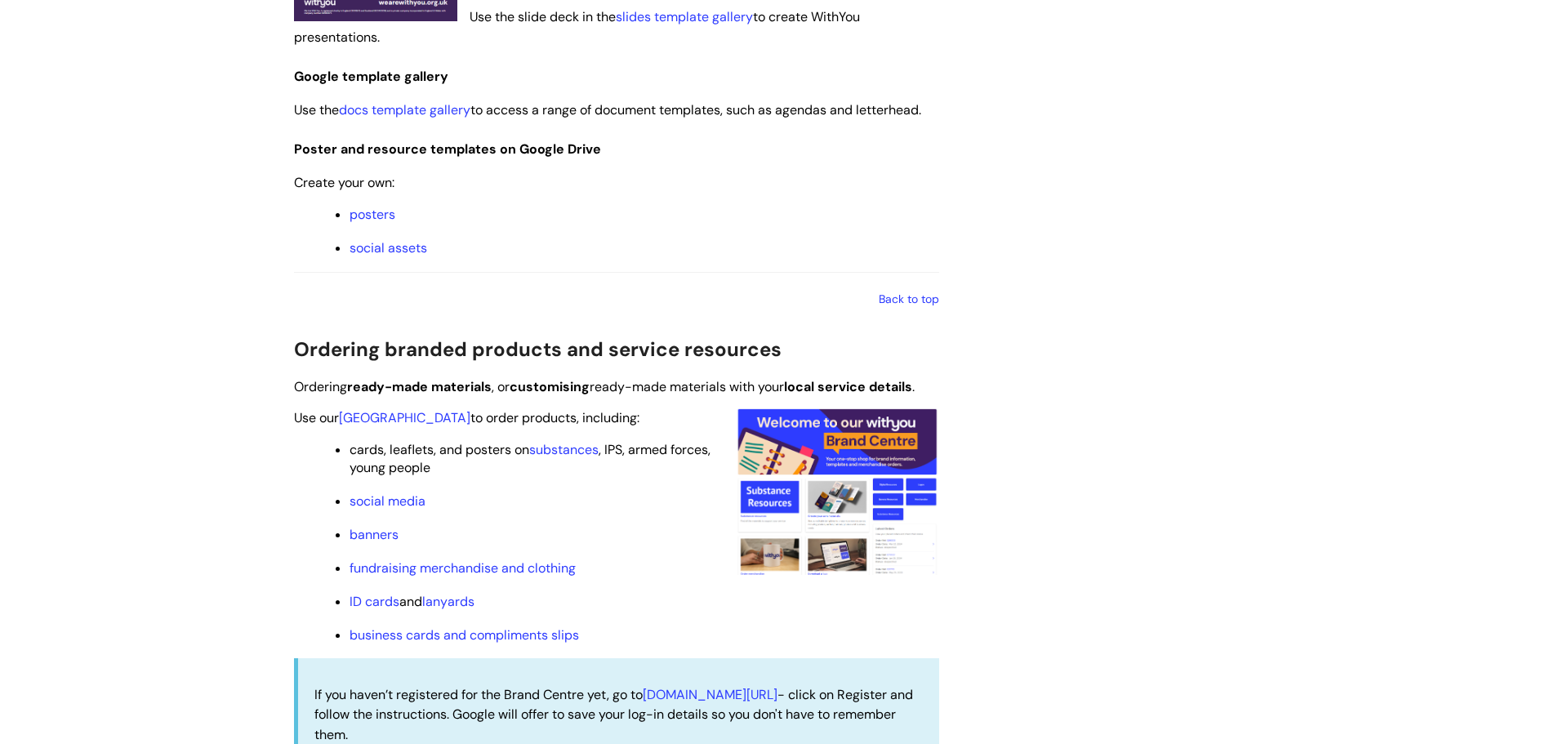
scroll to position [1255, 0]
click at [379, 252] on link "social assets" at bounding box center [388, 247] width 78 height 17
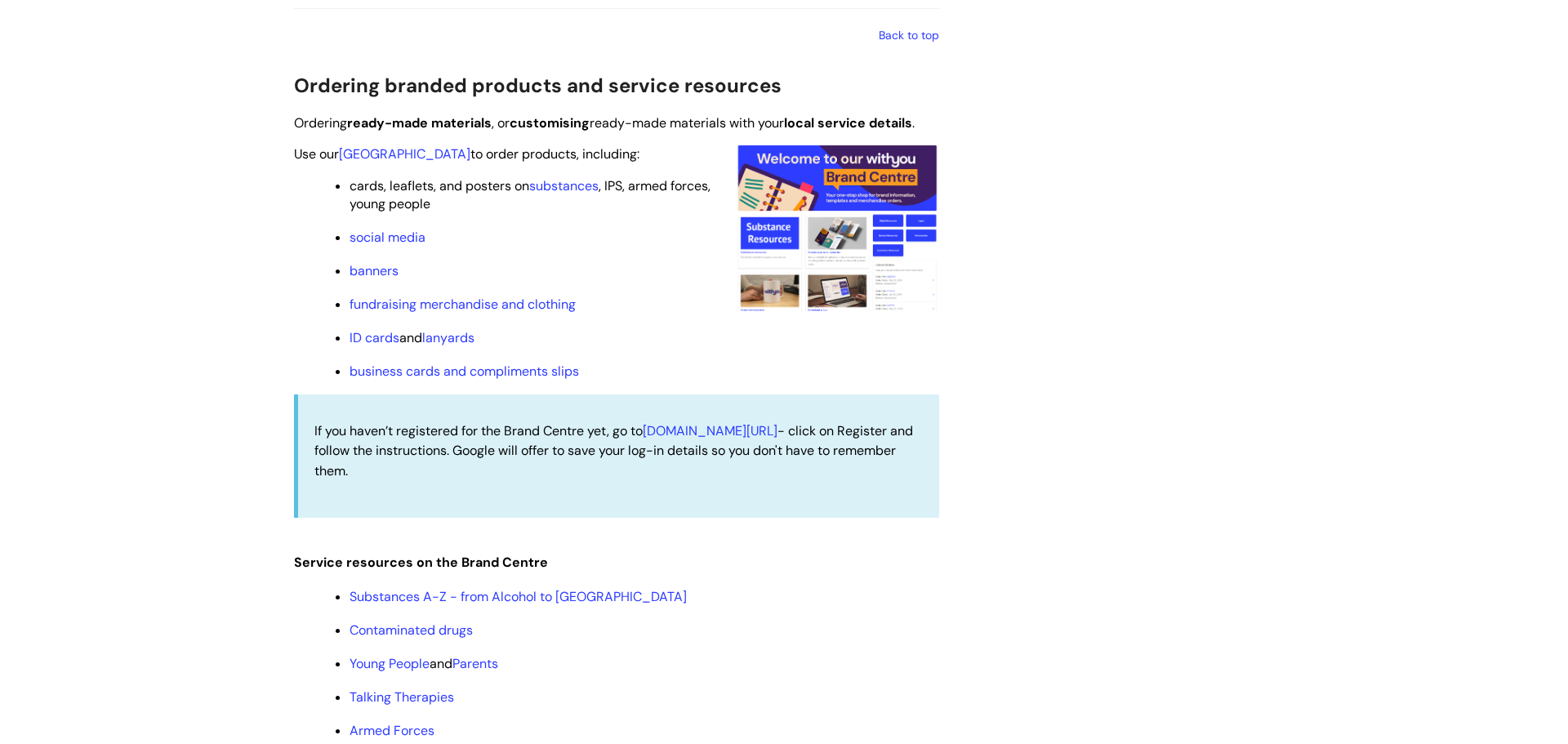
scroll to position [1531, 0]
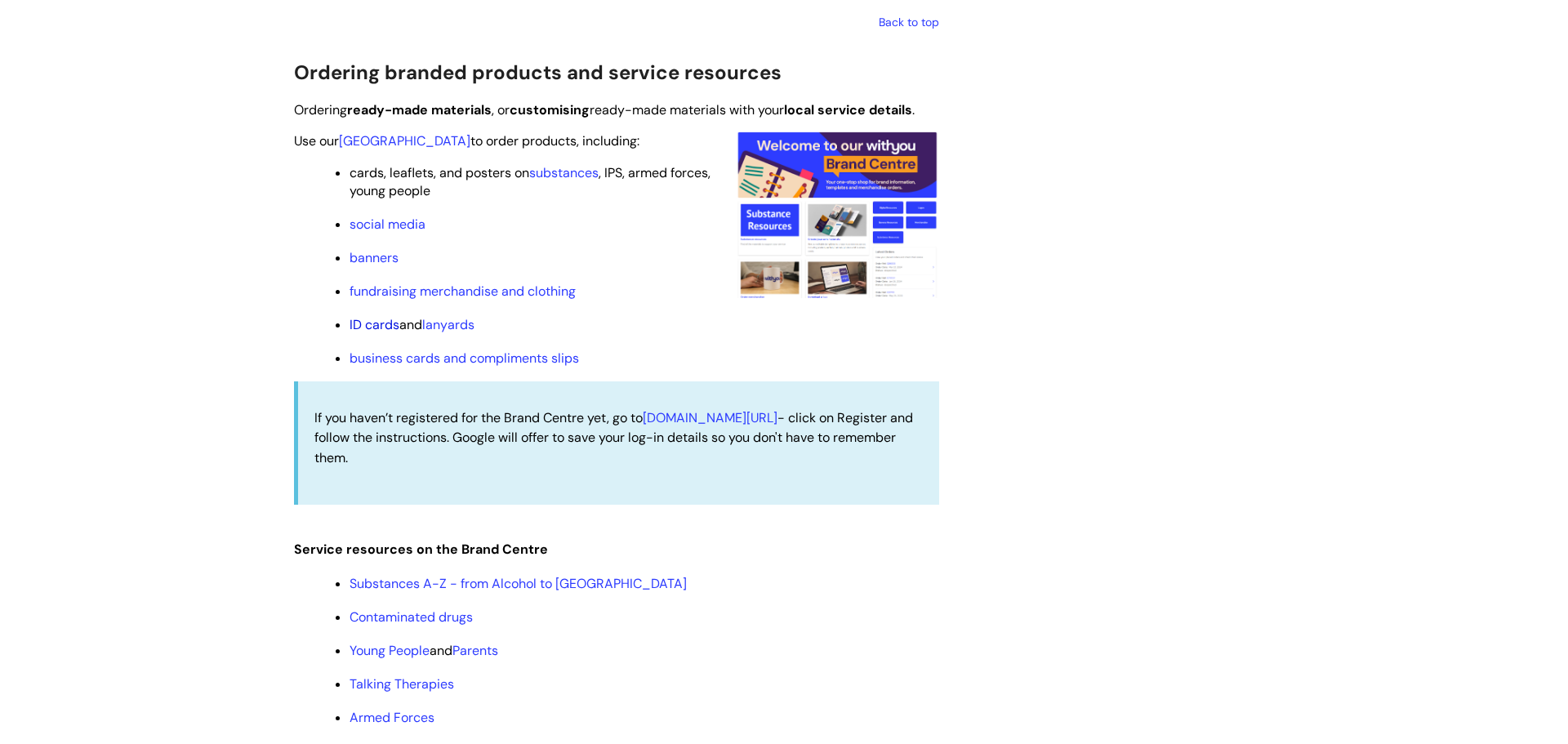
click at [374, 327] on link "ID cards" at bounding box center [374, 325] width 50 height 17
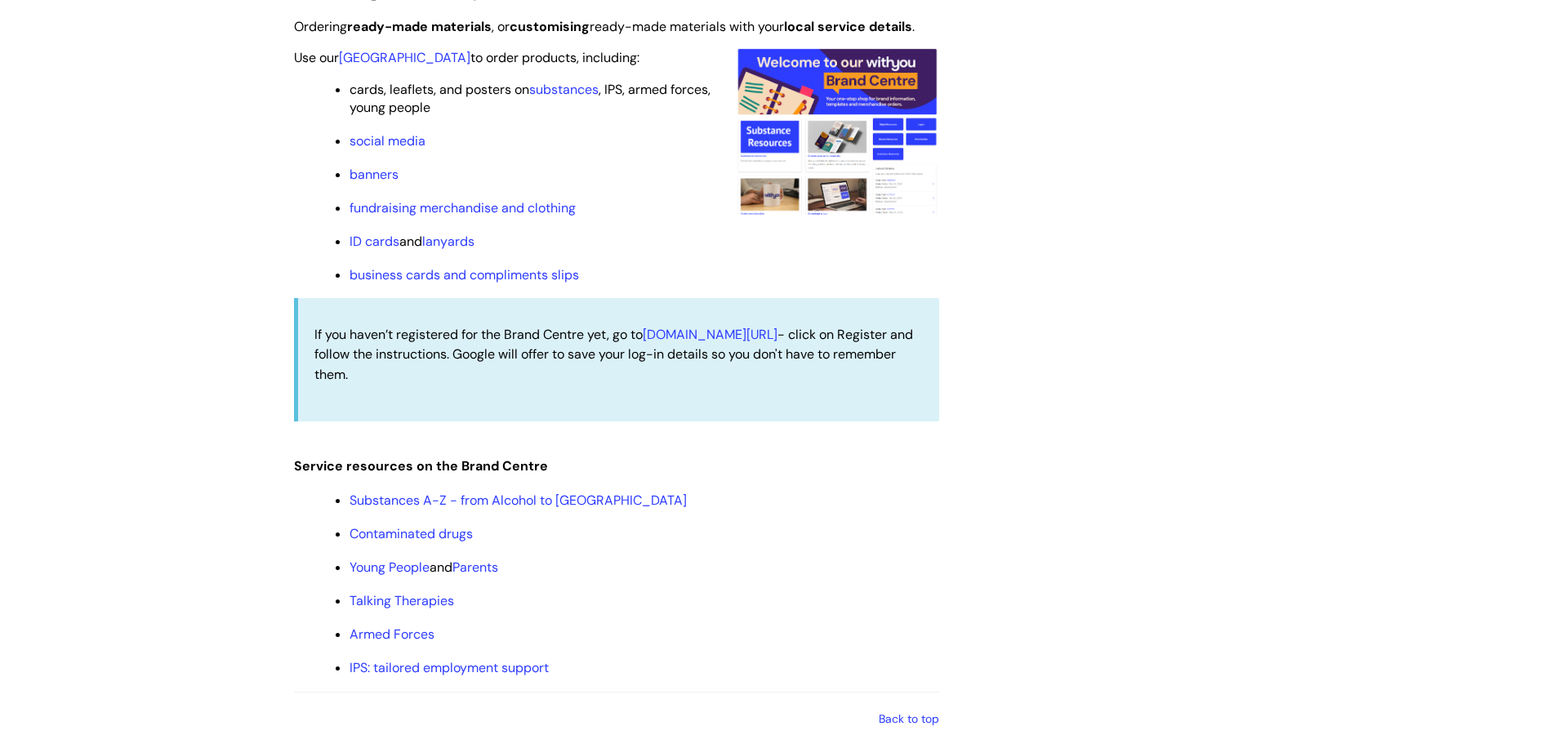
scroll to position [1618, 0]
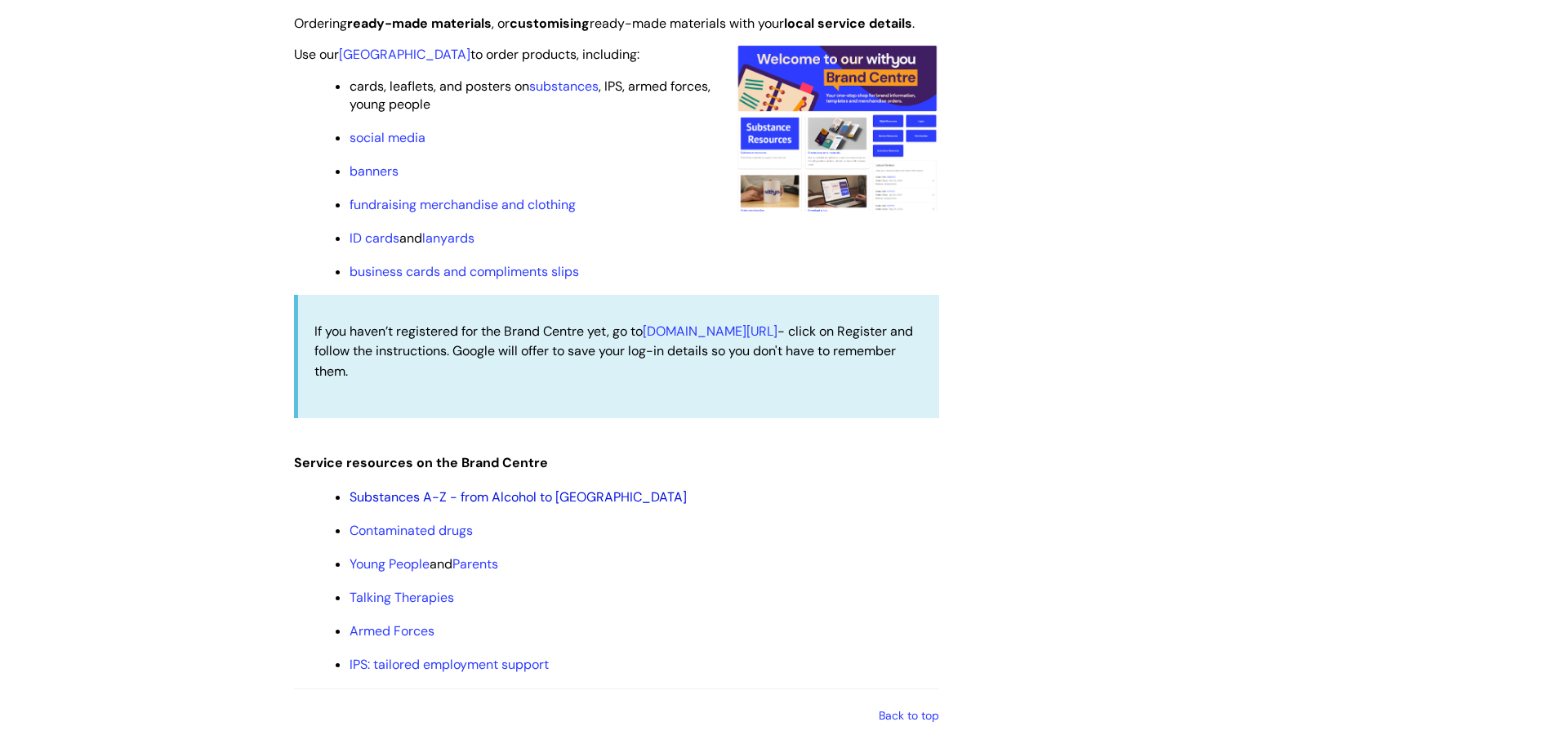
click at [385, 497] on link "Substances A-Z - from Alcohol to Xylazine" at bounding box center [517, 497] width 337 height 17
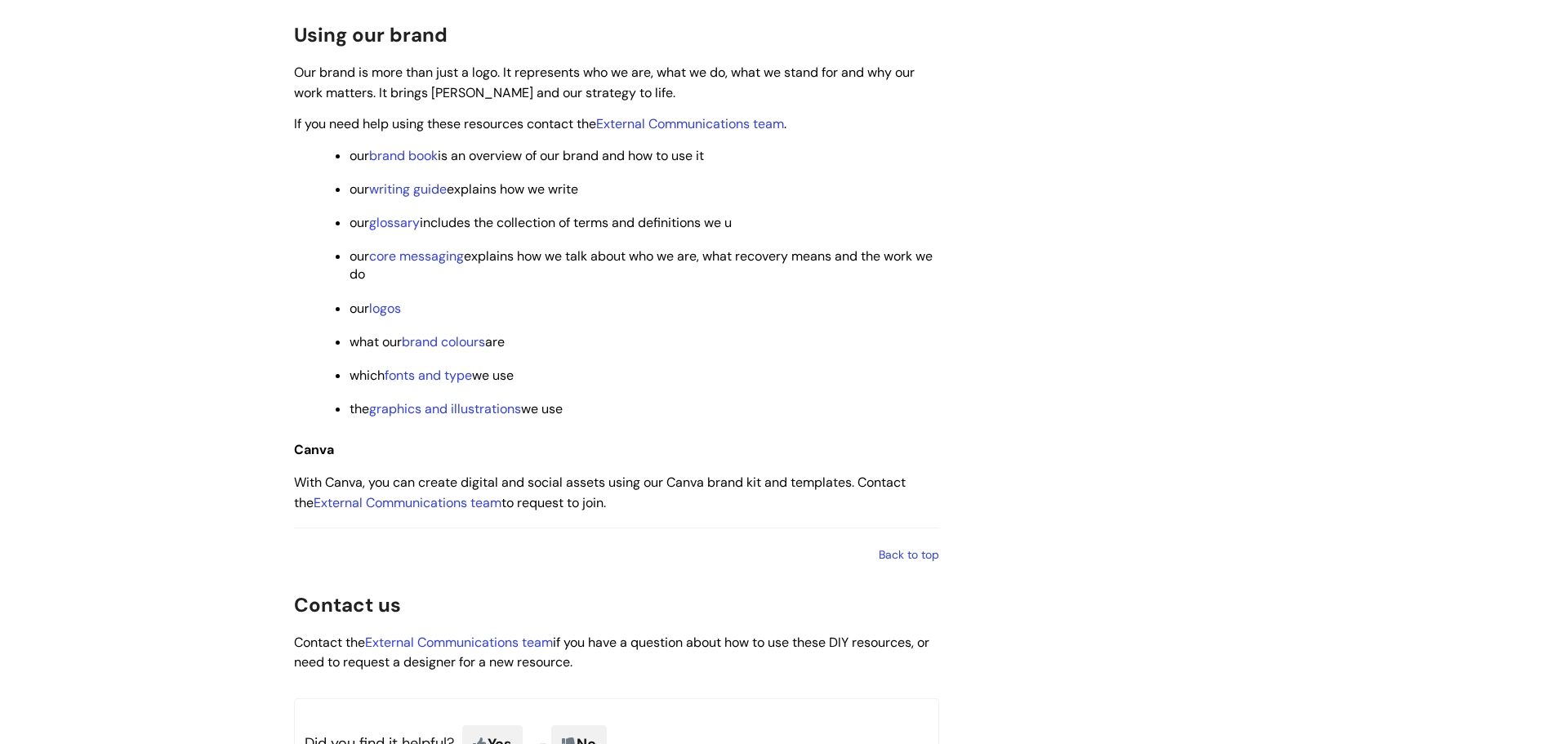
scroll to position [2352, 0]
click at [385, 306] on link "logos" at bounding box center [384, 305] width 32 height 17
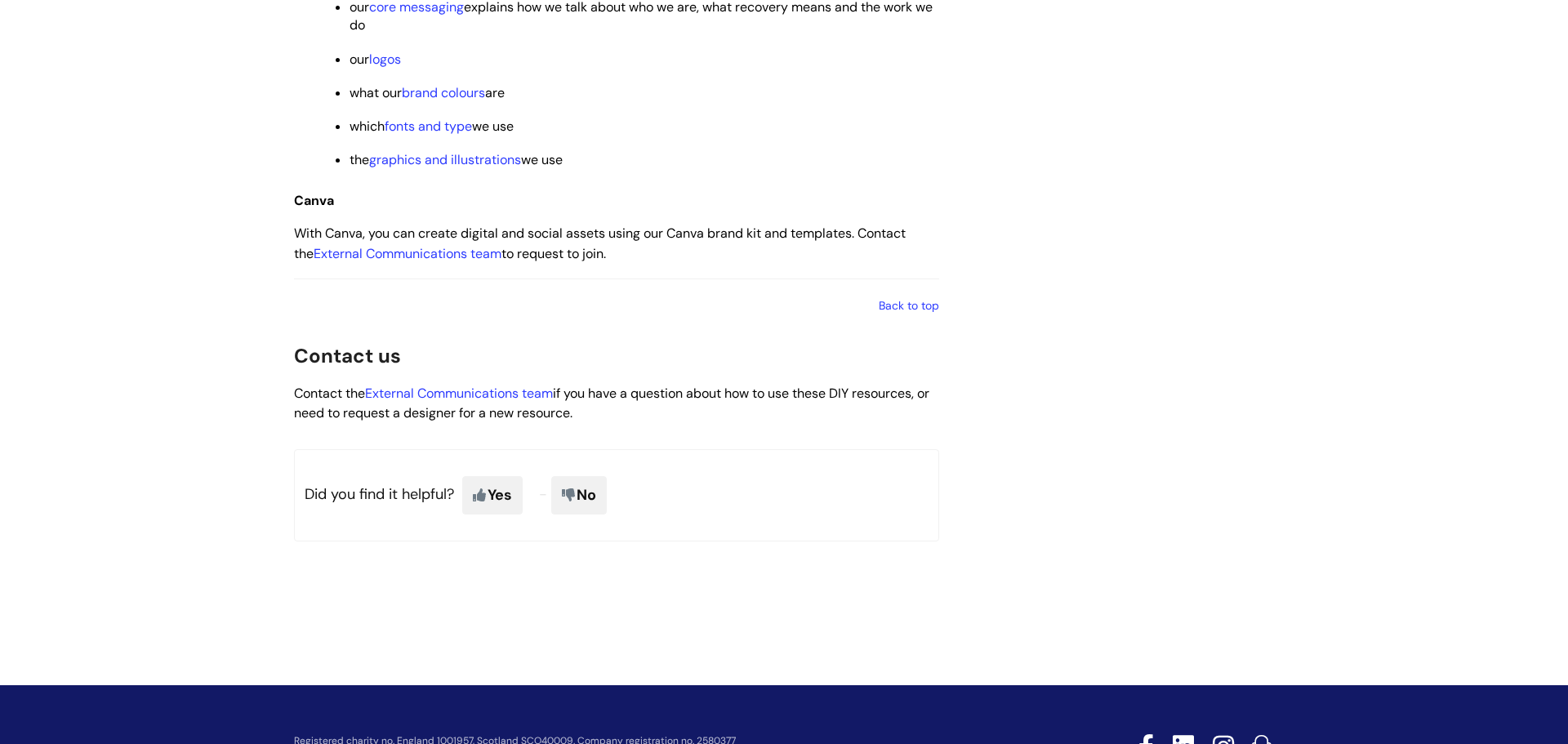
scroll to position [2670, 0]
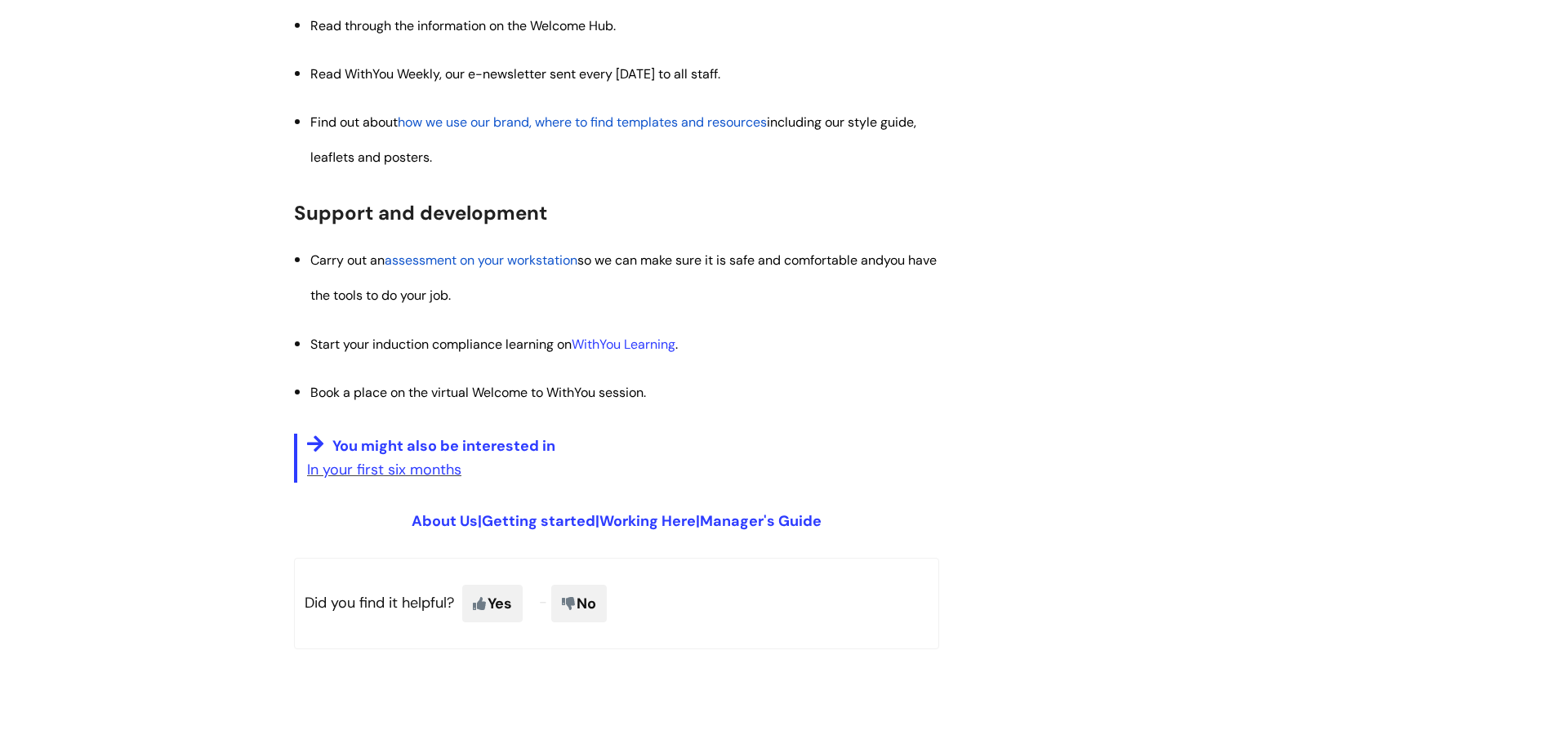
scroll to position [1876, 0]
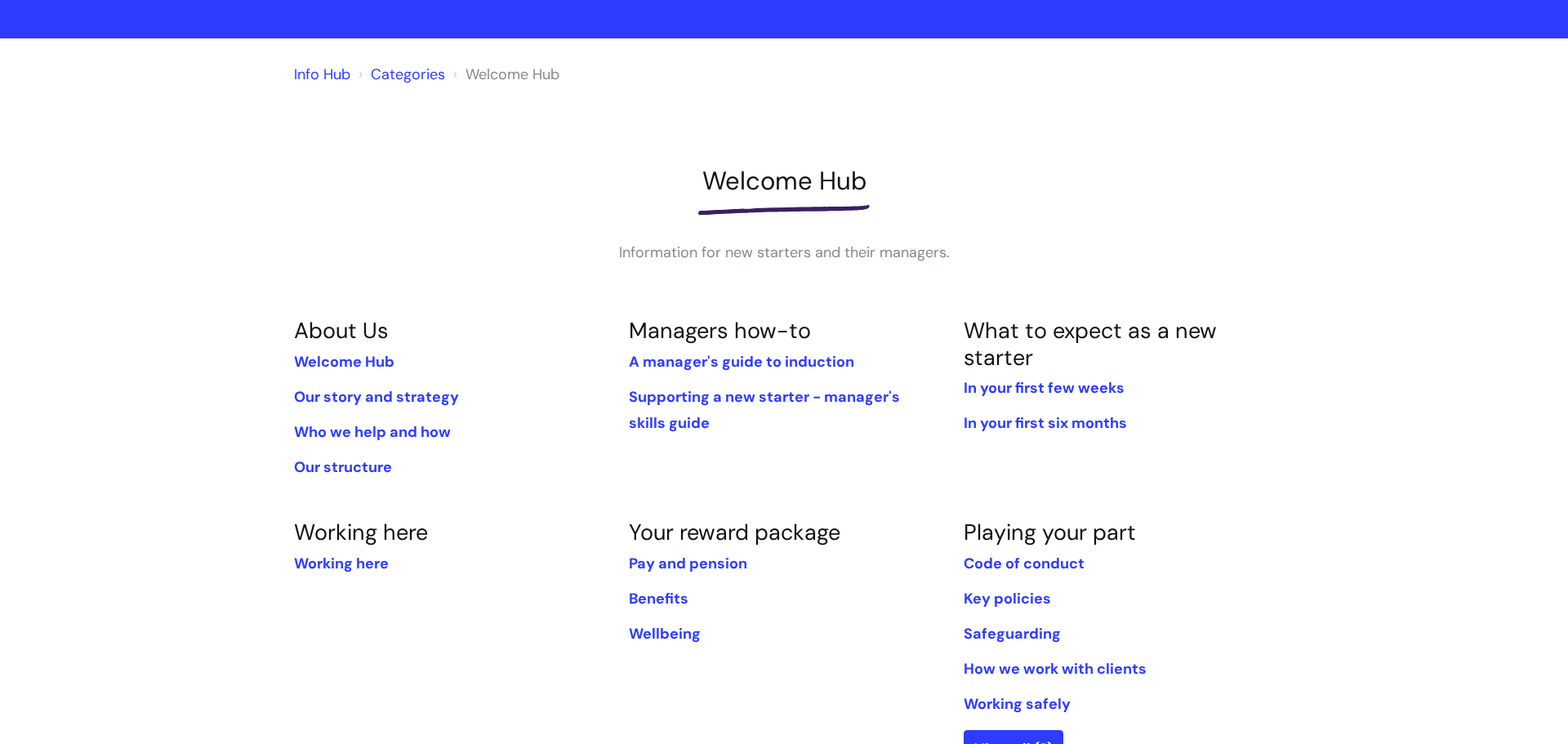
scroll to position [77, 0]
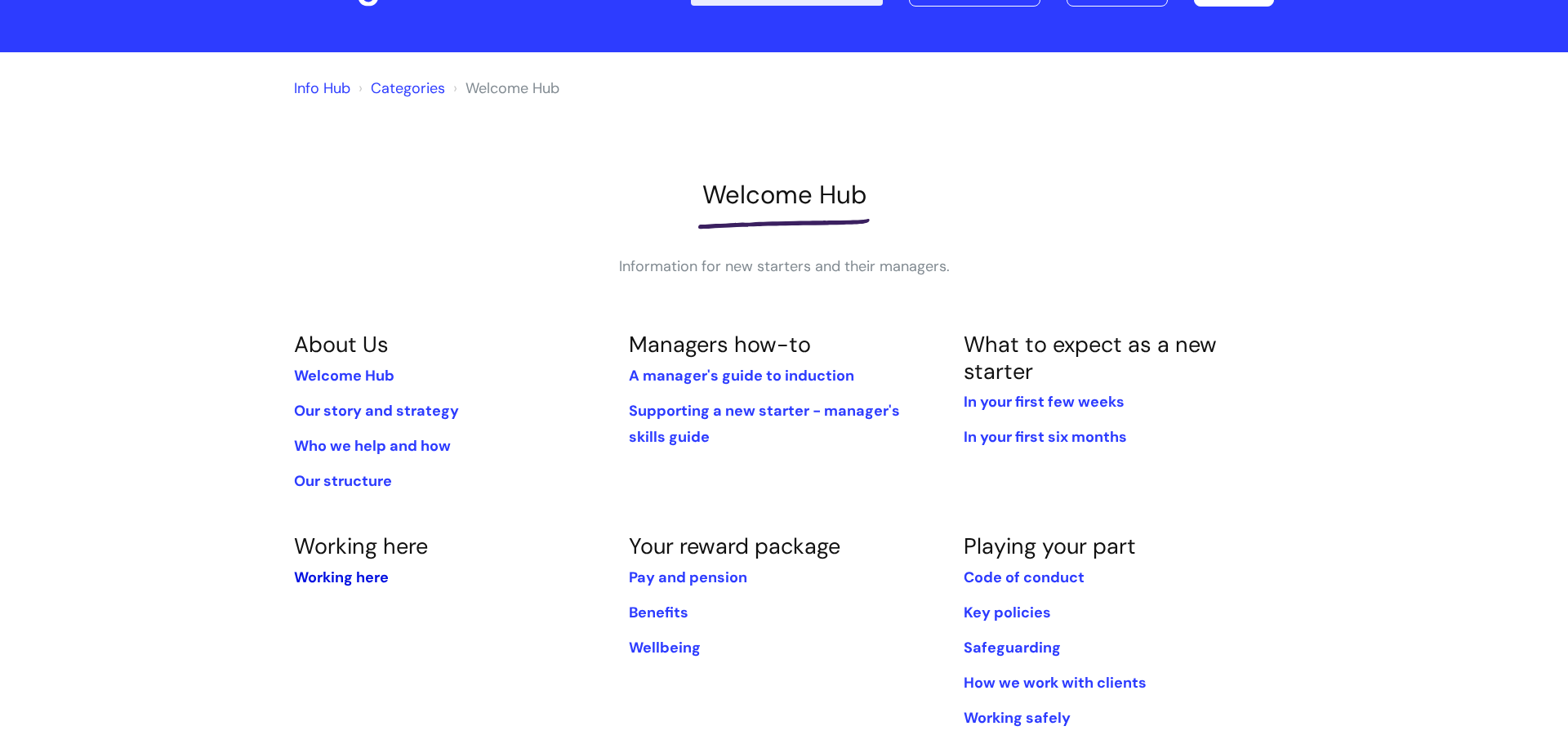
click at [364, 578] on link "Working here" at bounding box center [341, 577] width 95 height 20
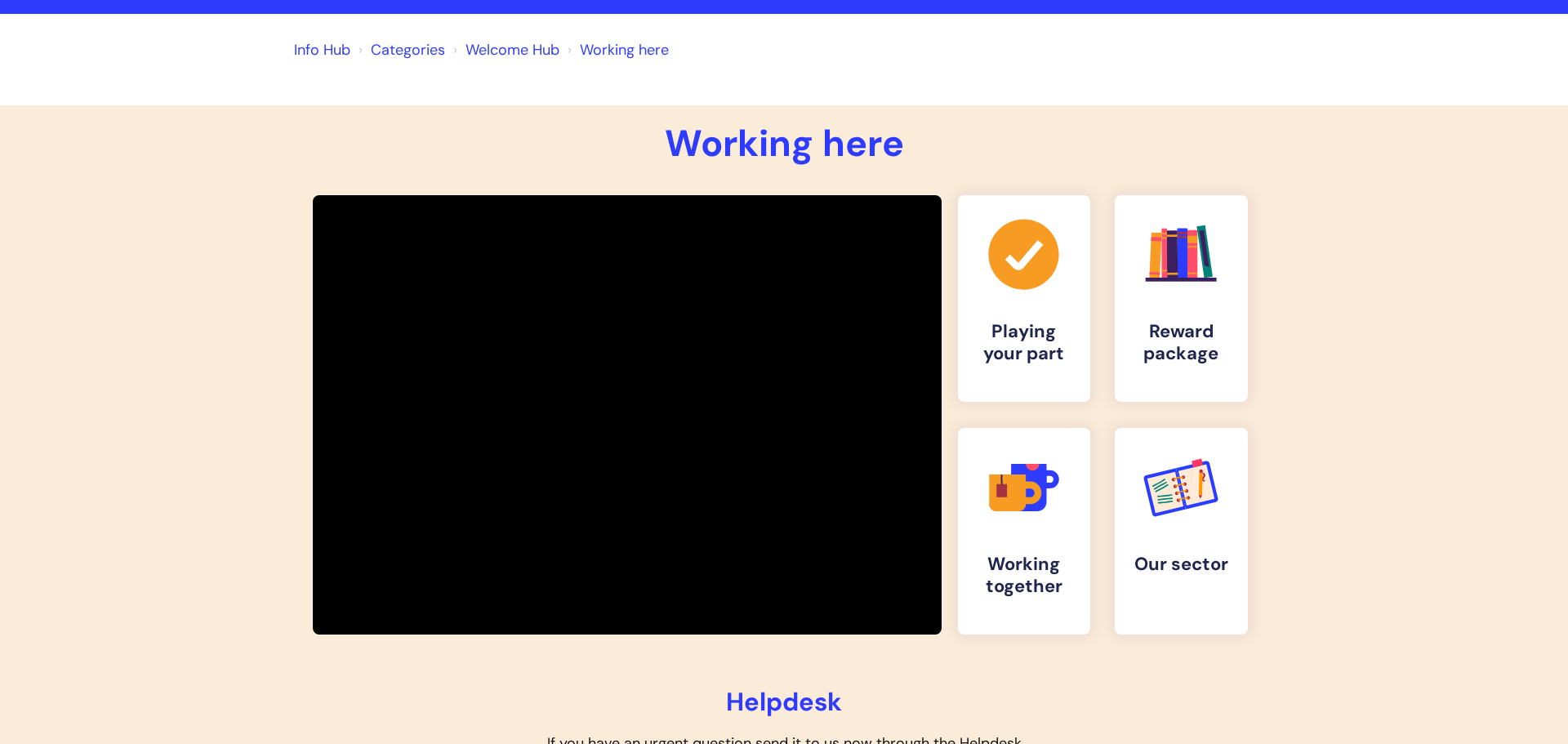
scroll to position [148, 0]
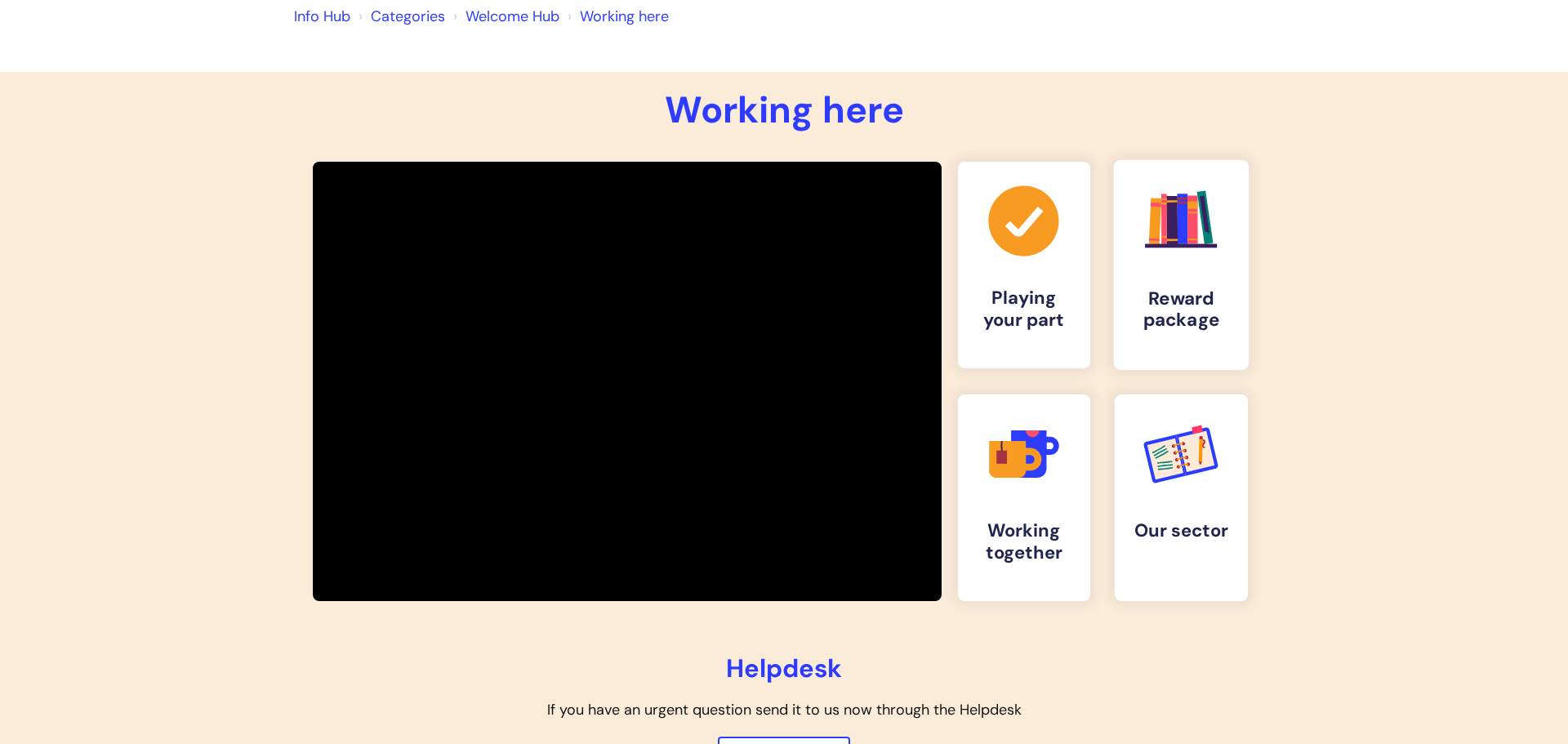
click at [1182, 279] on link ".cls-1{fill:#f89b22;}.cls-1,.cls-2,.cls-3,.cls-4,.cls-5,.cls-6,.cls-7{stroke-wi…" at bounding box center [1181, 265] width 134 height 209
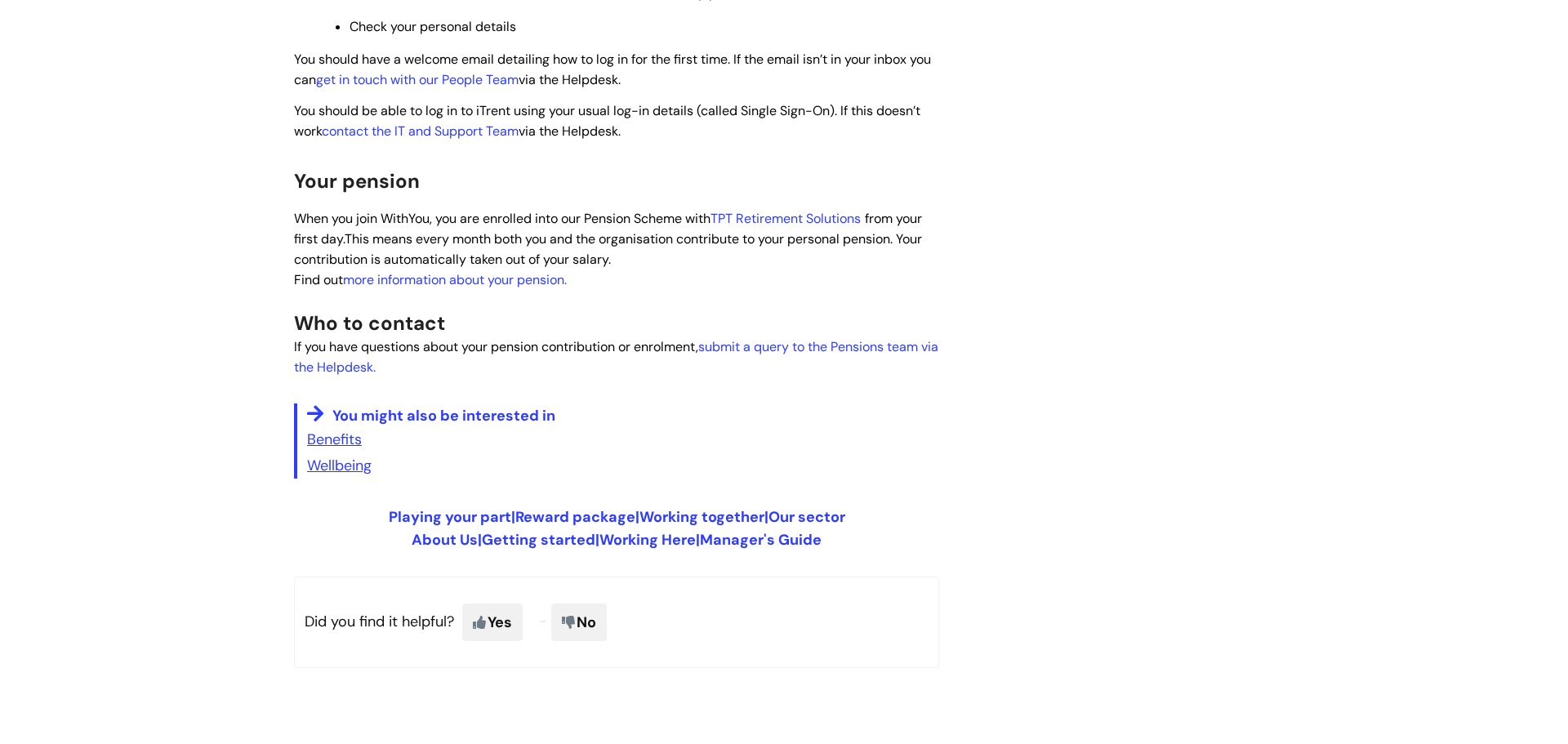
scroll to position [929, 0]
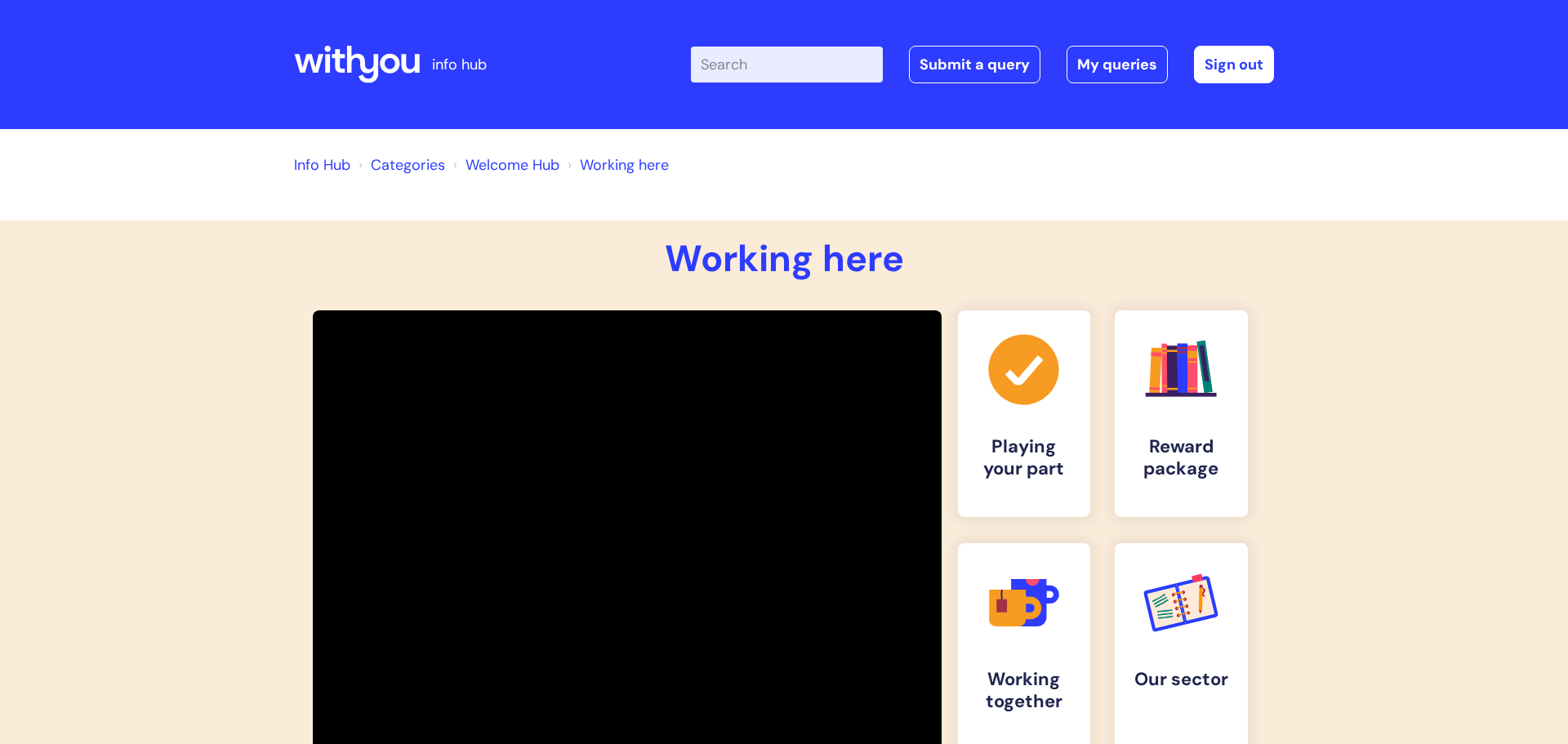
scroll to position [148, 0]
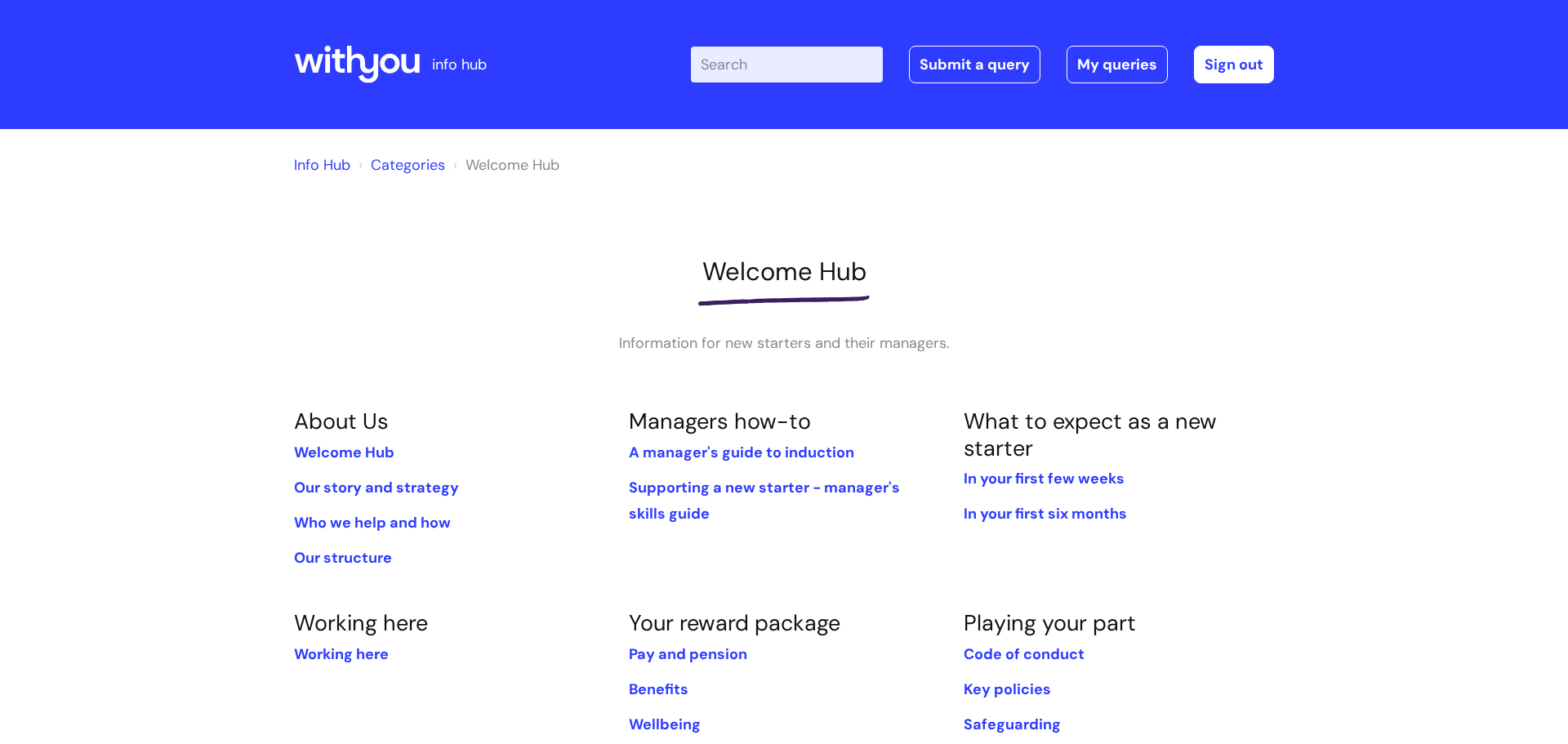
click at [322, 168] on link "Info Hub" at bounding box center [322, 165] width 56 height 20
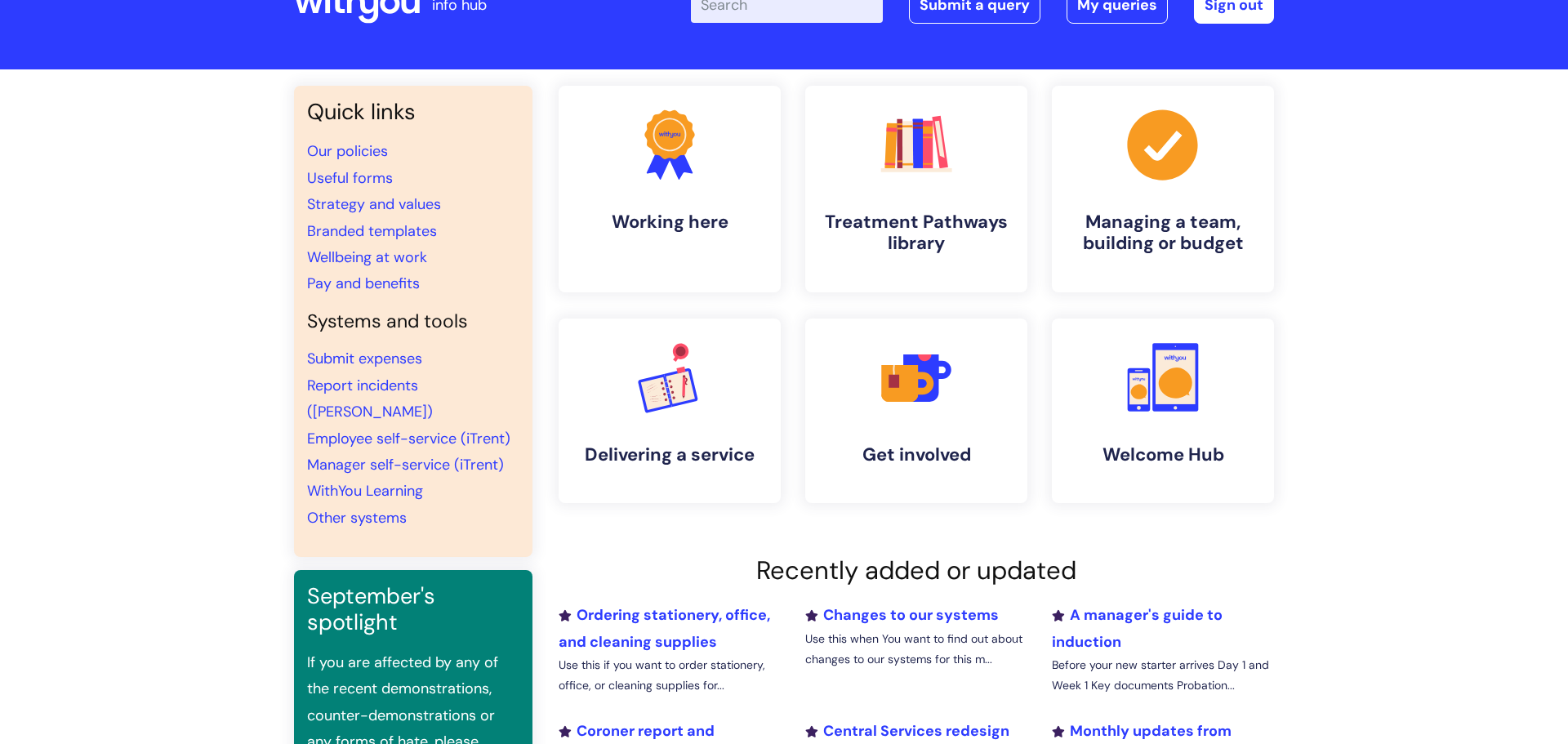
scroll to position [64, 0]
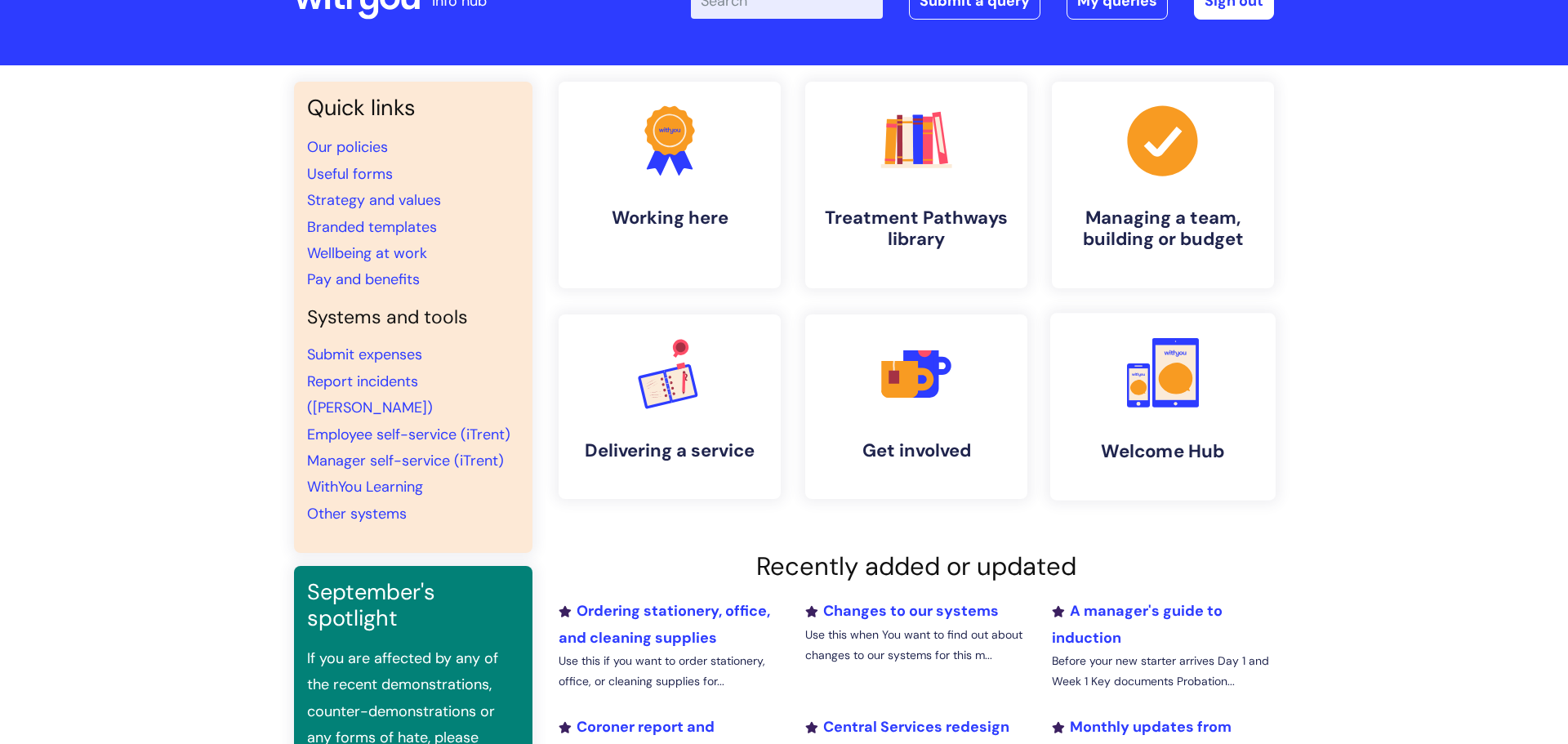
click at [1126, 419] on link ".cls-1{fill:#f89b22;}.cls-1,.cls-2,.cls-3{stroke-width:0px;}.cls-2{fill:#2d3cff…" at bounding box center [1162, 407] width 225 height 188
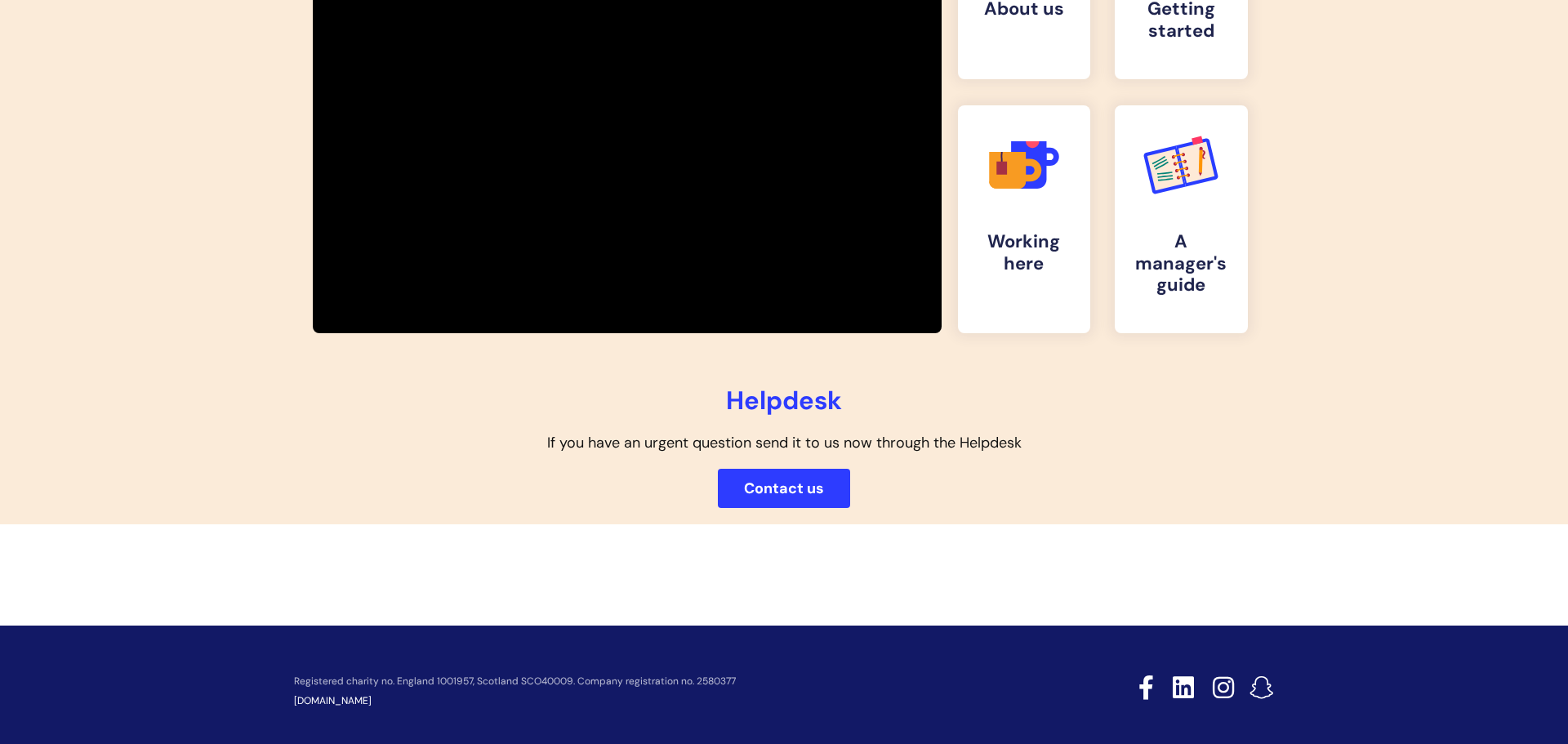
scroll to position [451, 0]
